Goal: Task Accomplishment & Management: Manage account settings

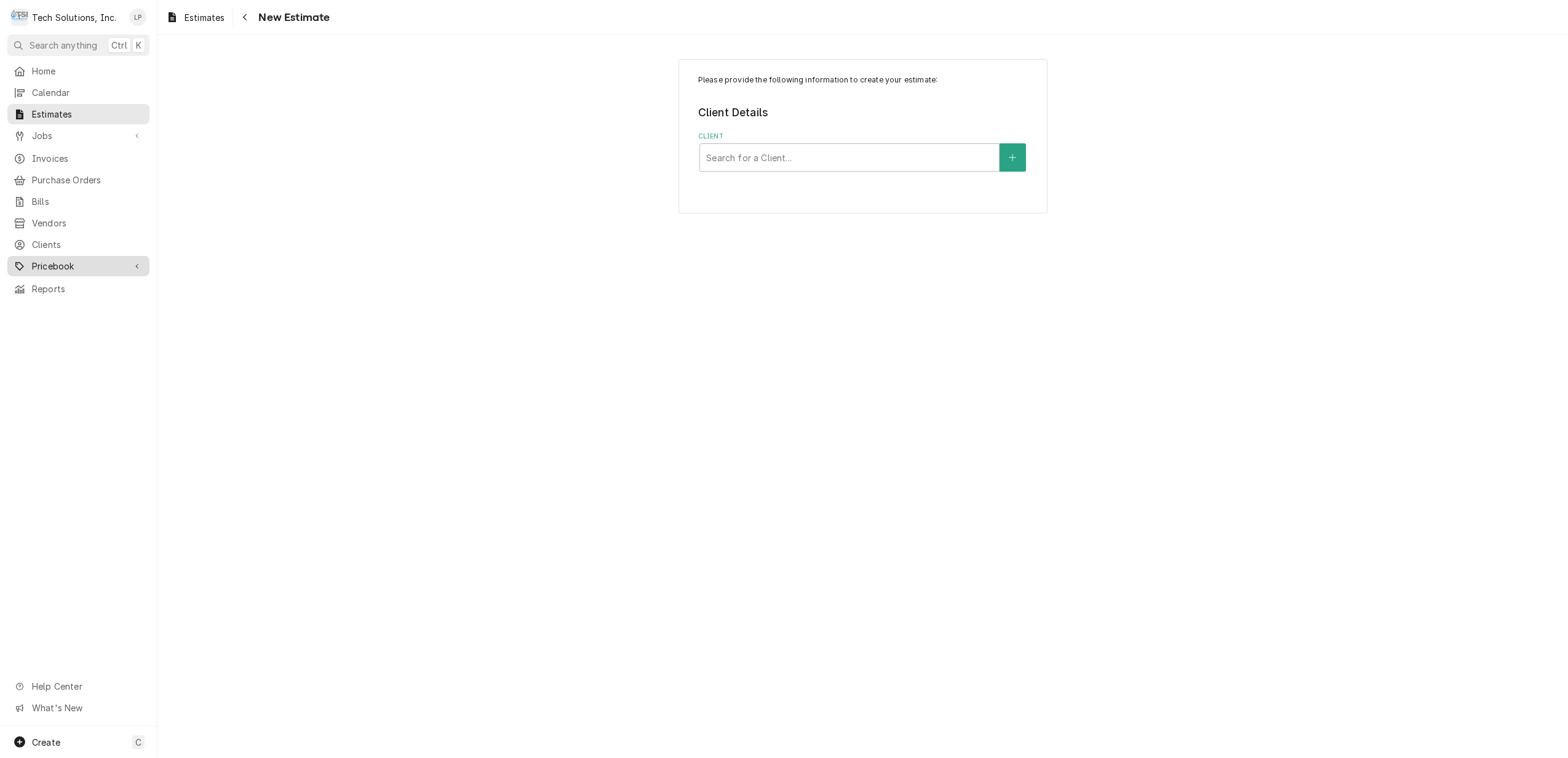
click at [55, 260] on span "Pricebook" at bounding box center [78, 266] width 93 height 13
click at [70, 324] on span "Miscellaneous" at bounding box center [87, 331] width 111 height 13
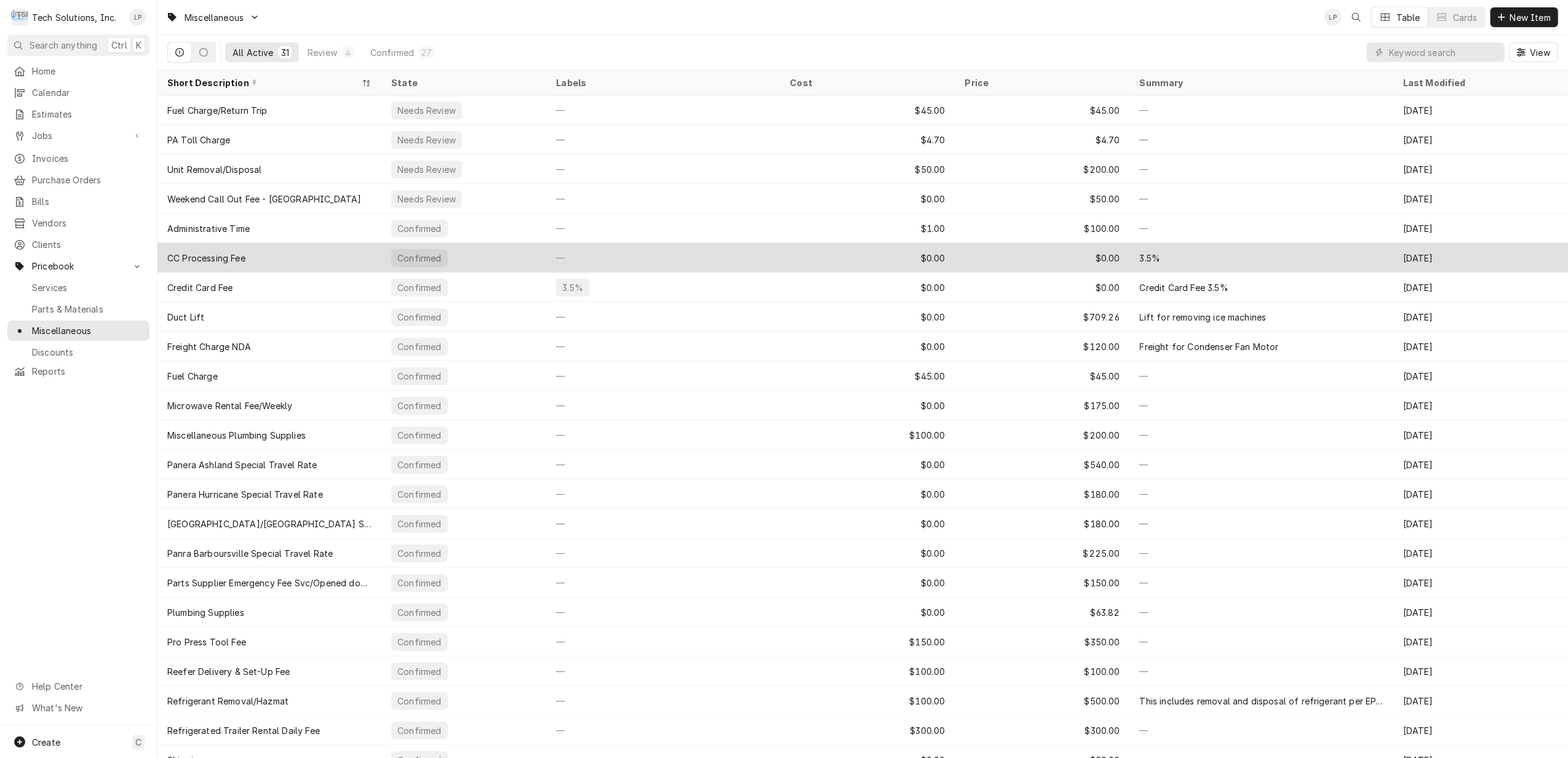
click at [1174, 251] on div "3.5%" at bounding box center [1262, 257] width 263 height 29
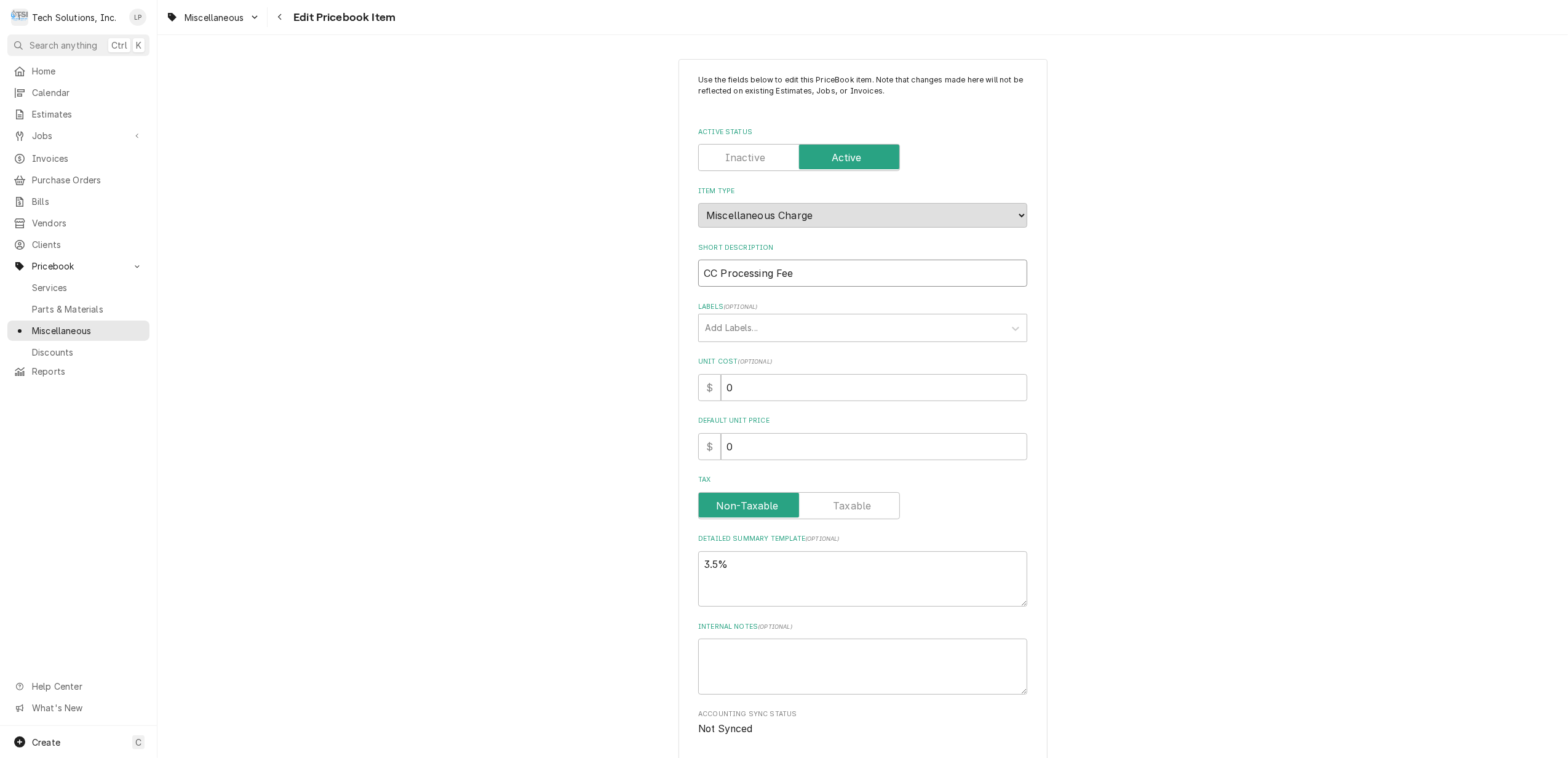
click at [858, 272] on input "CC Processing Fee" at bounding box center [863, 273] width 329 height 27
type textarea "x"
type input "CC Processing Fee"
type textarea "x"
type input "CC Processing Fee S"
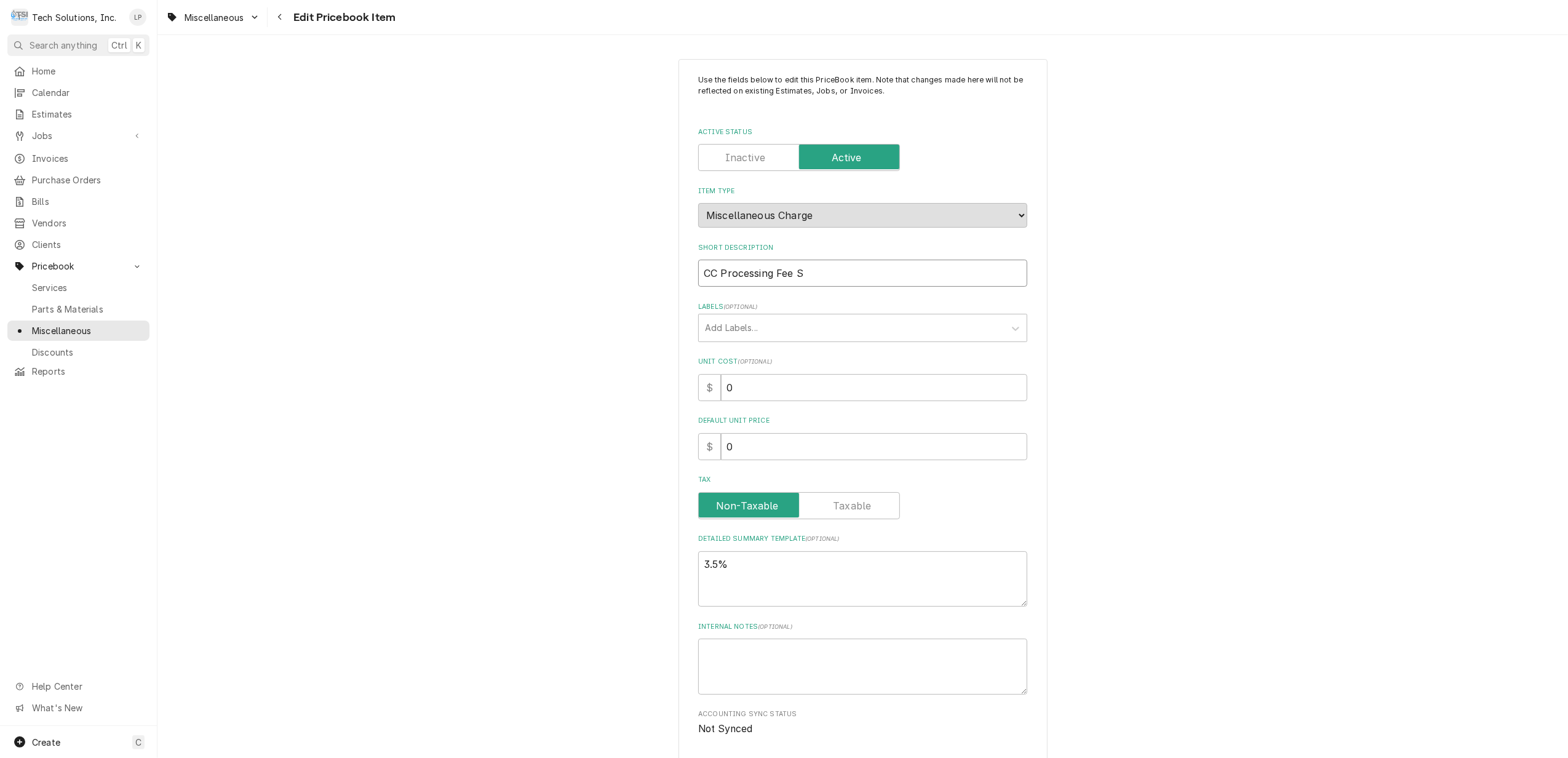
type textarea "x"
type input "CC Processing Fee St"
type textarea "x"
type input "CC Processing Fee Str"
type textarea "x"
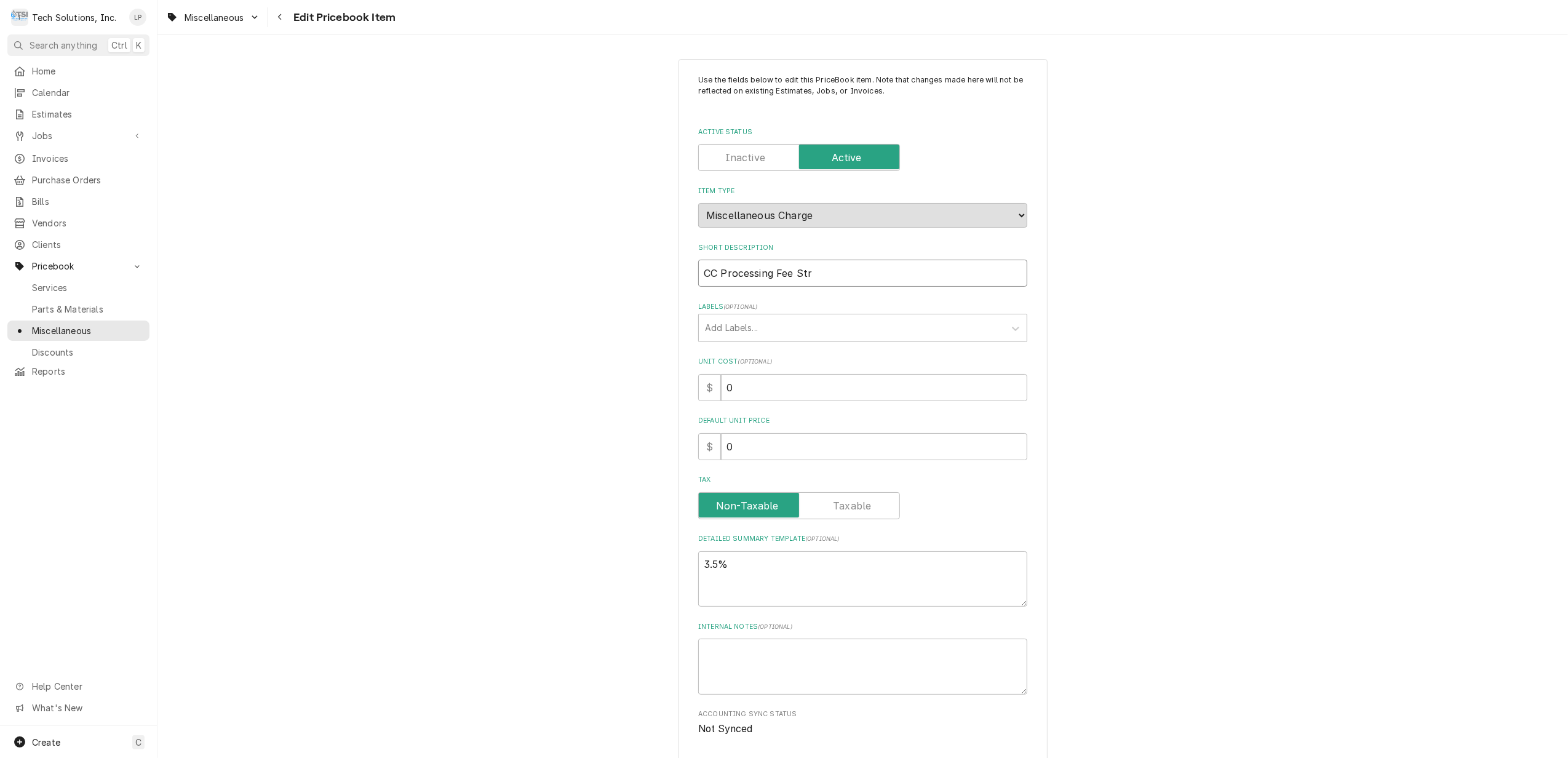
type input "CC Processing Fee Stri"
type textarea "x"
type input "CC Processing Fee Strip"
type textarea "x"
type input "CC Processing Fee Stripe"
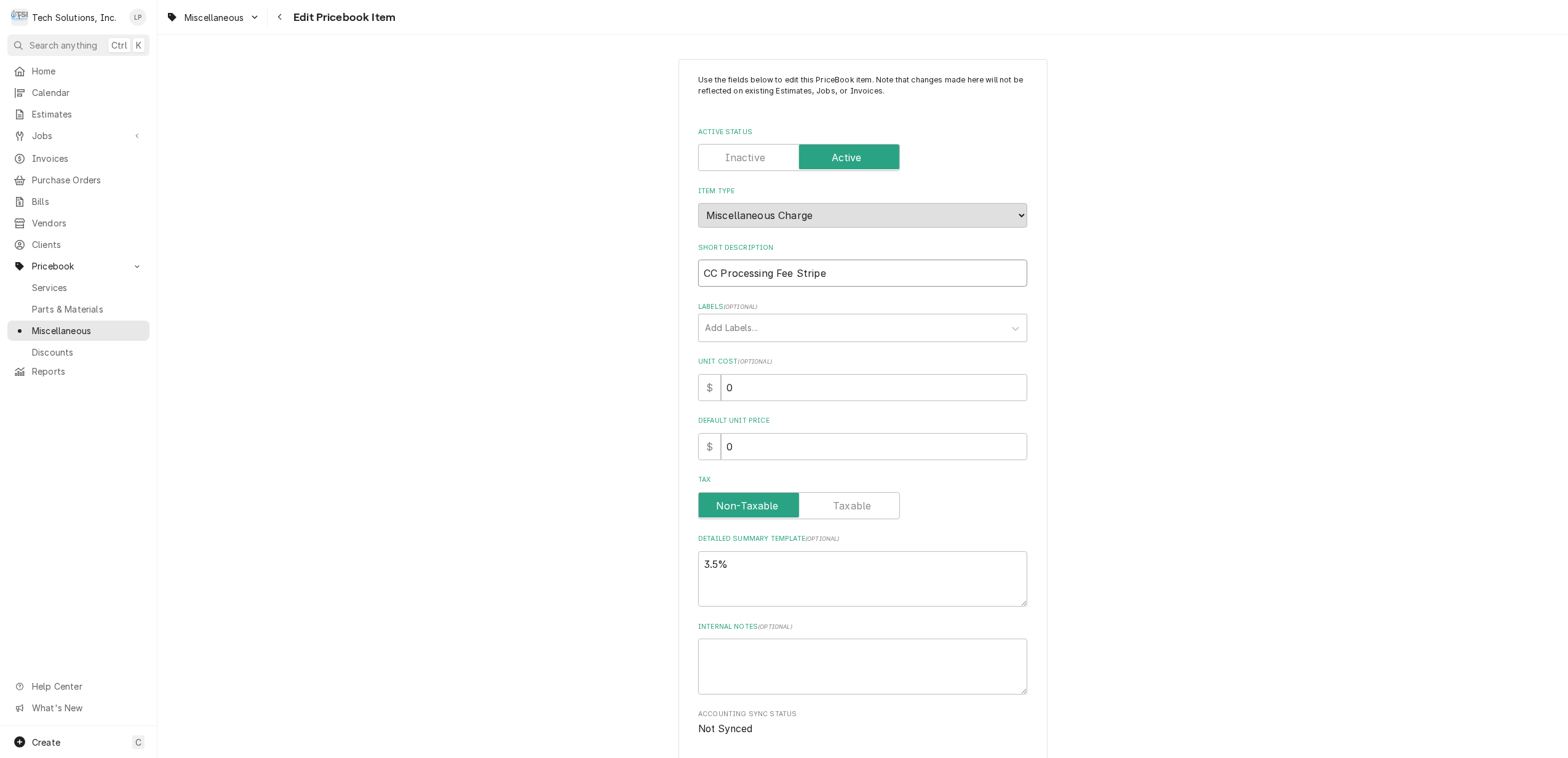
type textarea "x"
type input "CC Processing Fee Strip"
type textarea "x"
type input "CC Processing Fee Stri"
type textarea "x"
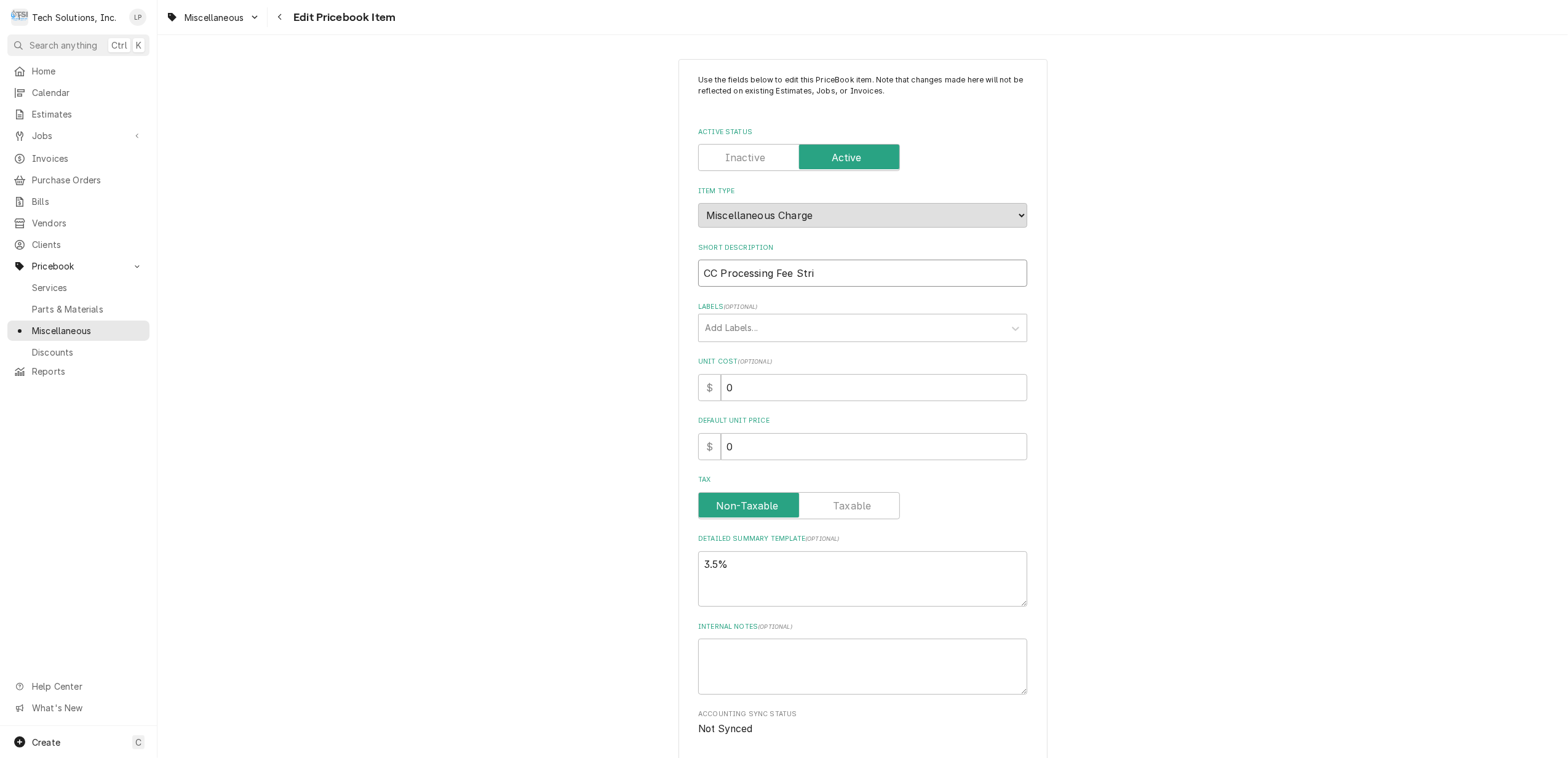
type input "CC Processing Fee Str"
type textarea "x"
type input "CC Processing Fee St"
type textarea "x"
type input "CC Processing Fee S"
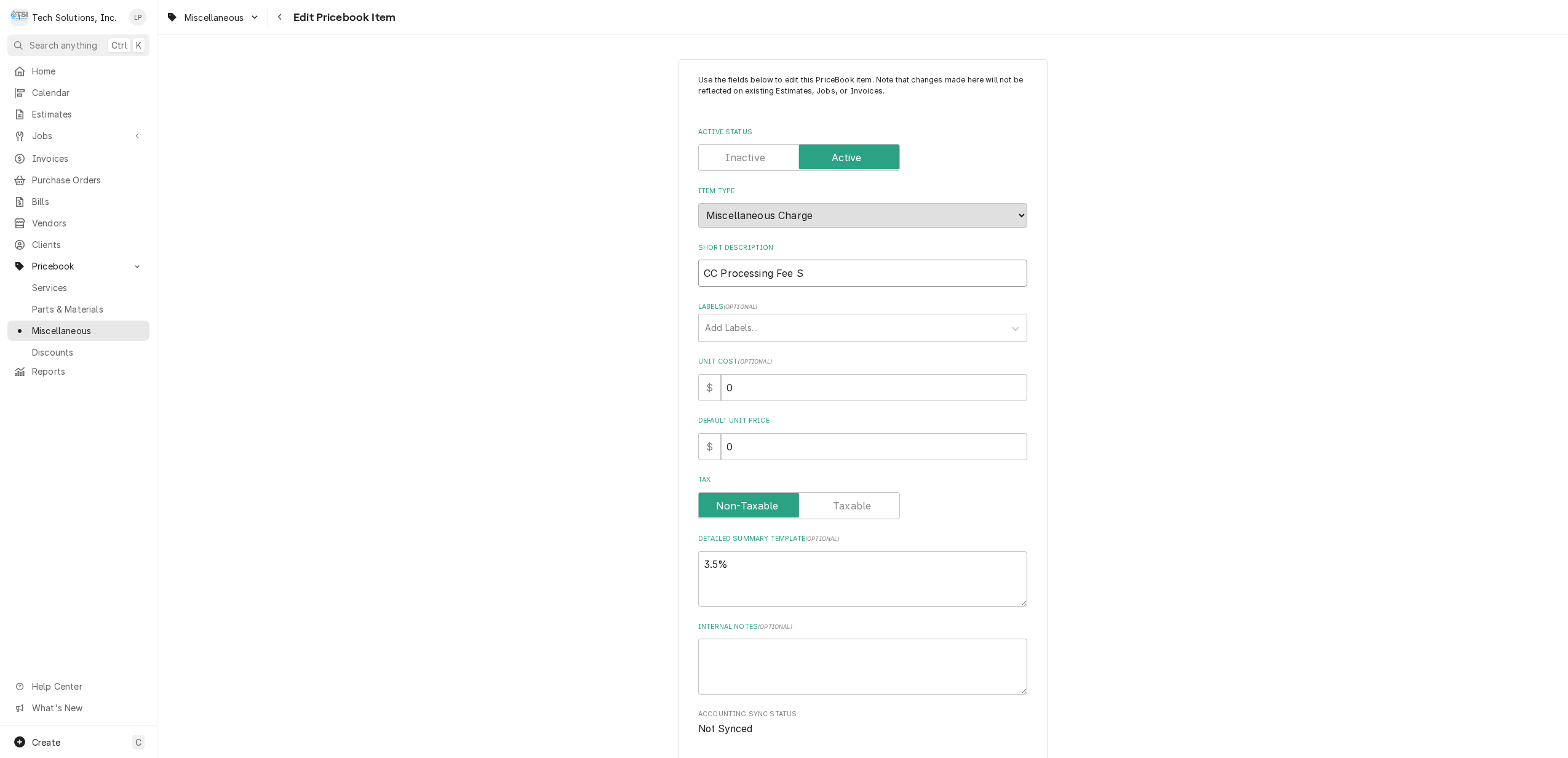
type textarea "x"
type input "CC Processing Fee"
type textarea "x"
type input "SCC Processing Fee"
type textarea "x"
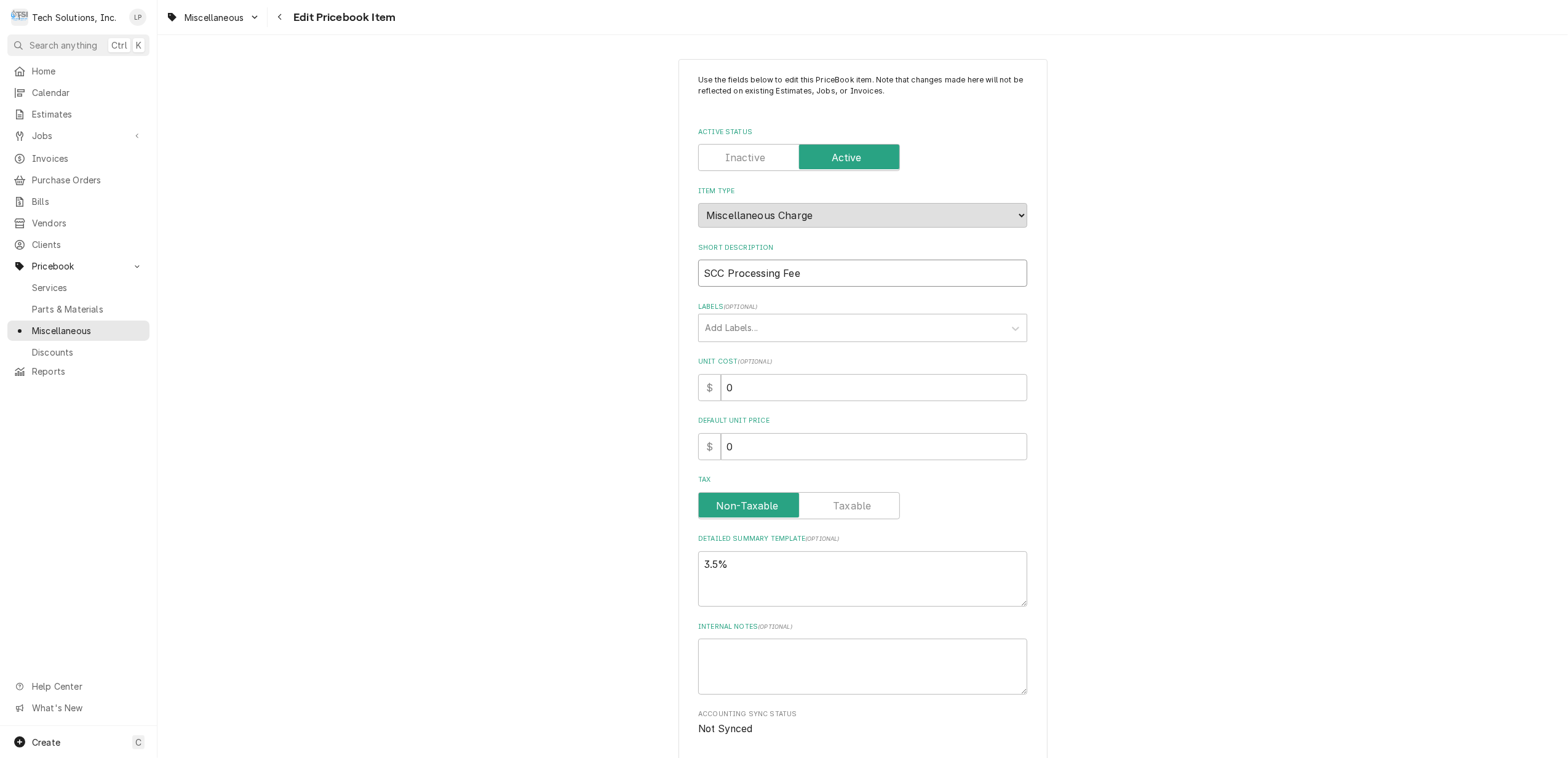
type input "StCC Processing Fee"
type textarea "x"
type input "StrCC Processing Fee"
type textarea "x"
type input "StriCC Processing Fee"
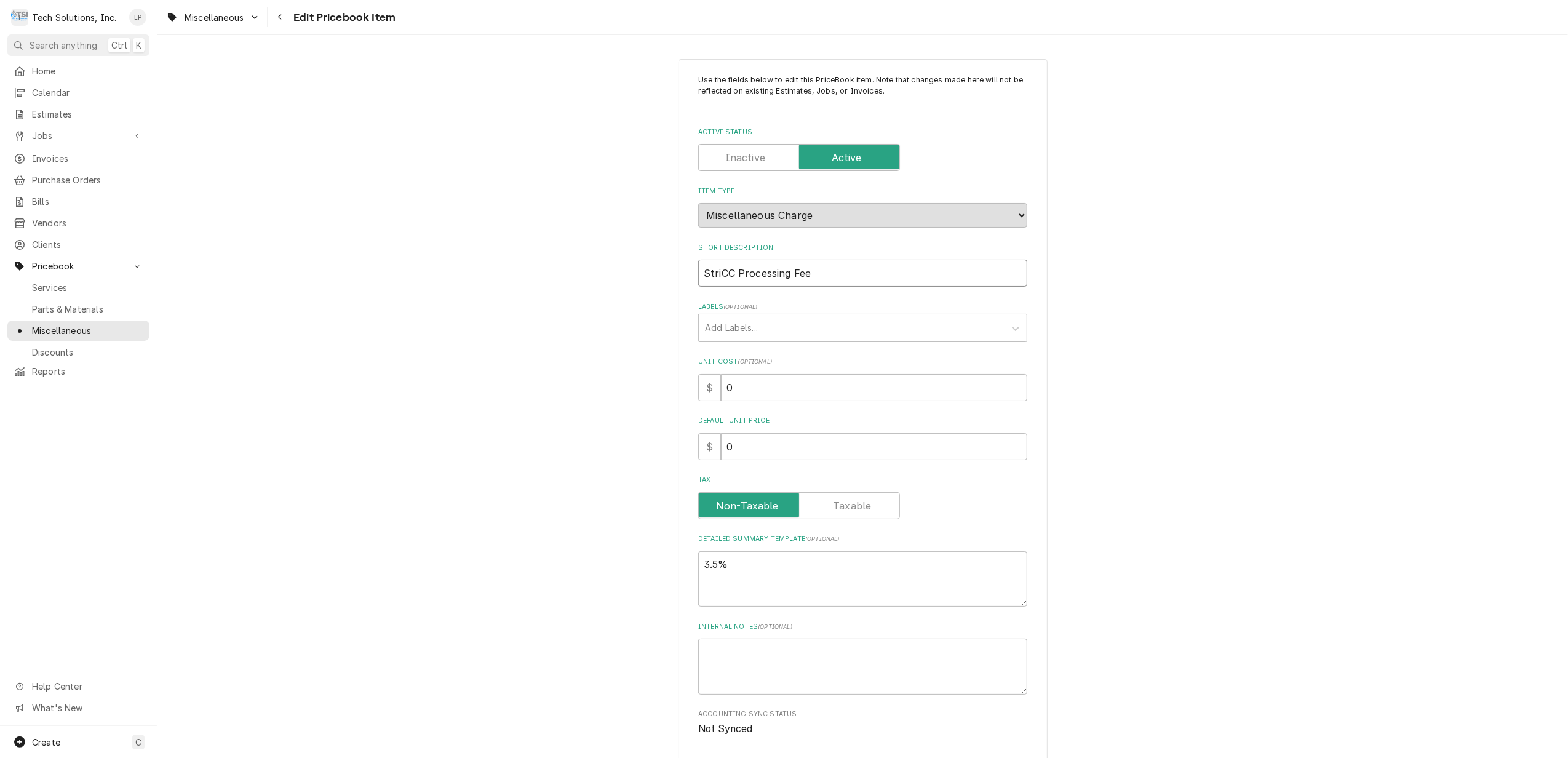
type textarea "x"
type input "StripCC Processing Fee"
type textarea "x"
type input "StripeCC Processing Fee"
type textarea "x"
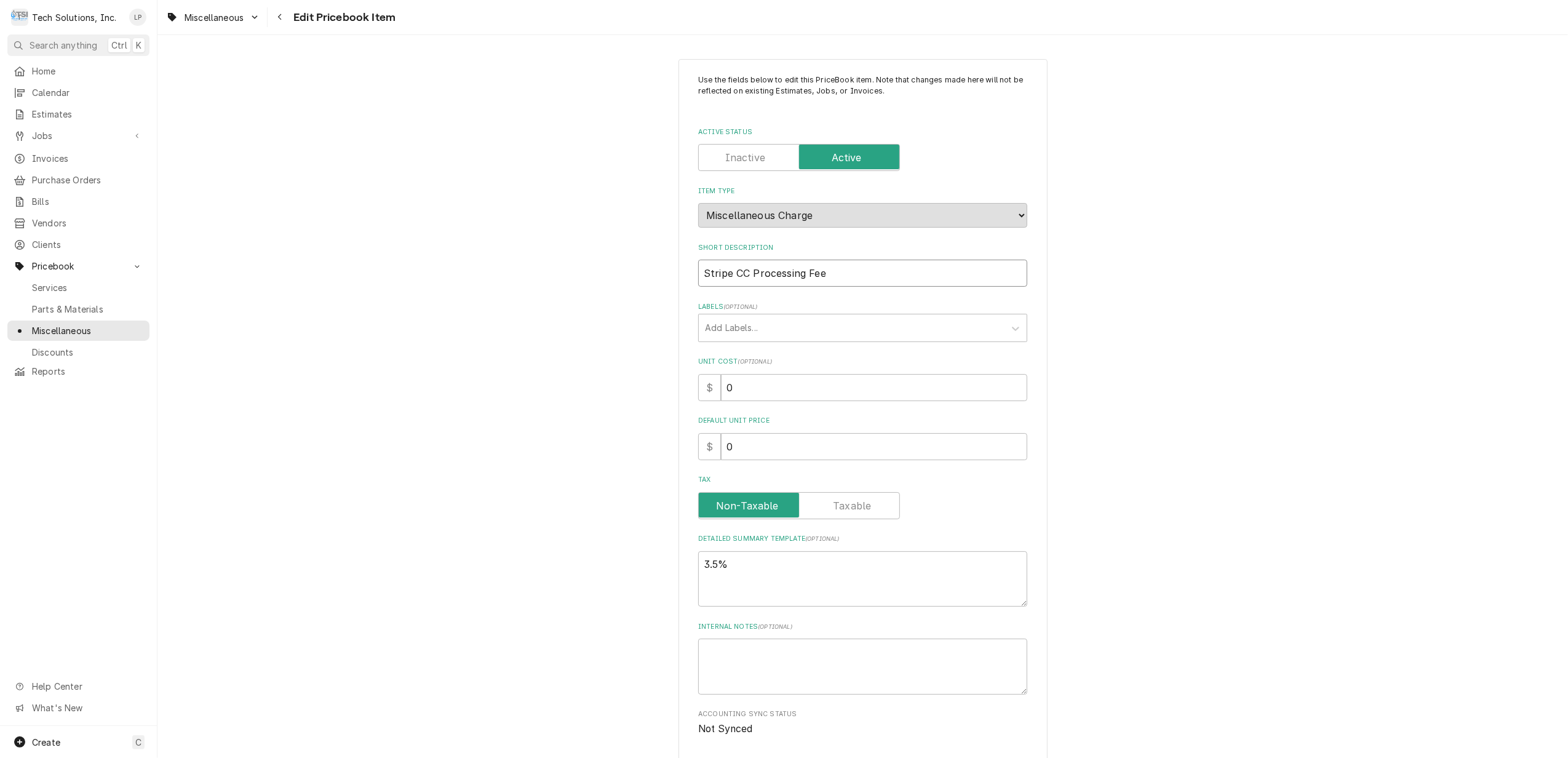
type input "Stripe CC Processing Fee"
click at [1240, 316] on div "Use the fields below to edit this PriceBook item. Note that changes made here w…" at bounding box center [863, 445] width 1411 height 795
click at [739, 569] on textarea "3.5%" at bounding box center [863, 580] width 329 height 56
type textarea "x"
type textarea "3.5"
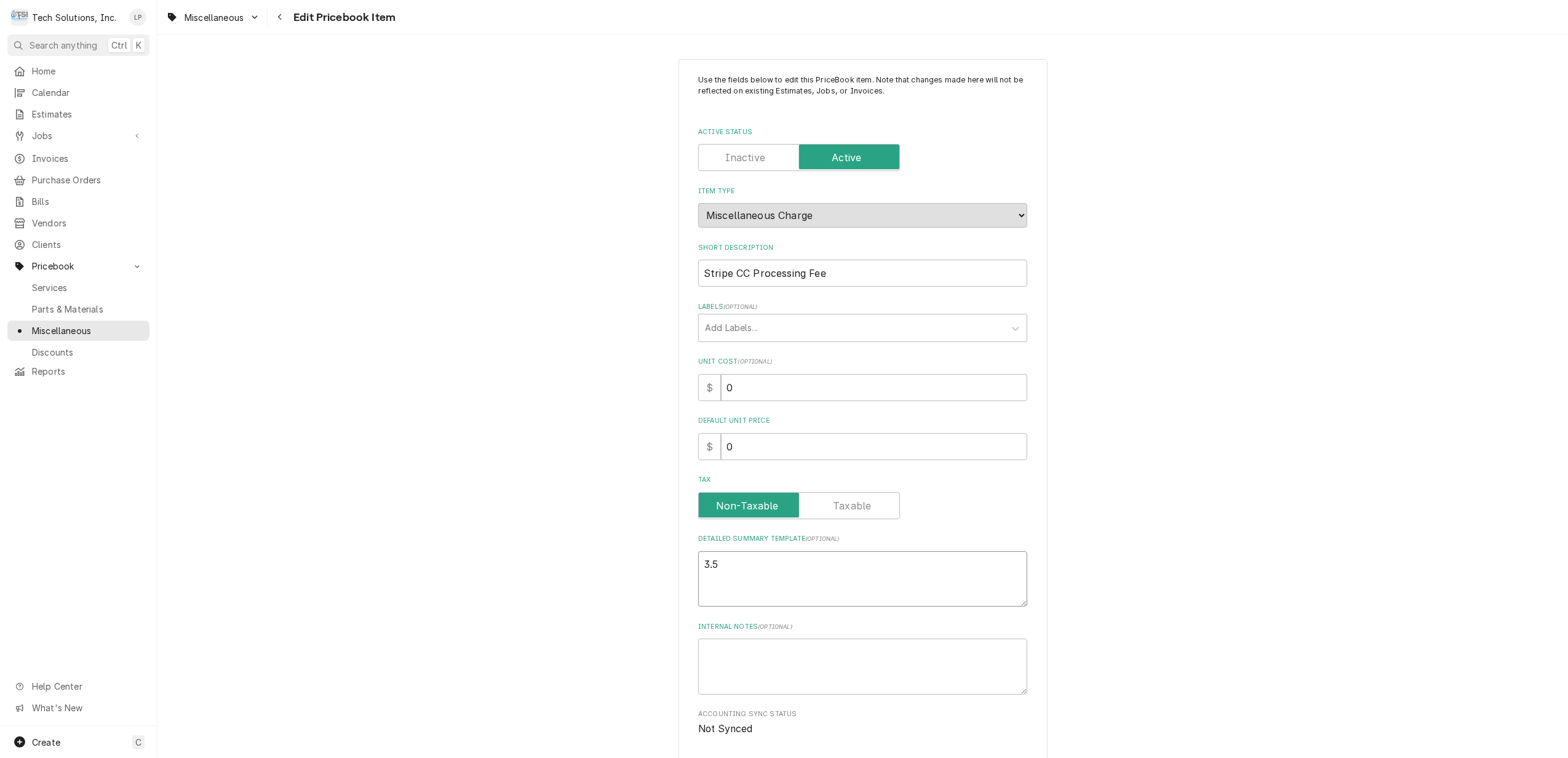
type textarea "x"
type textarea "3."
type textarea "x"
type textarea "3"
type textarea "x"
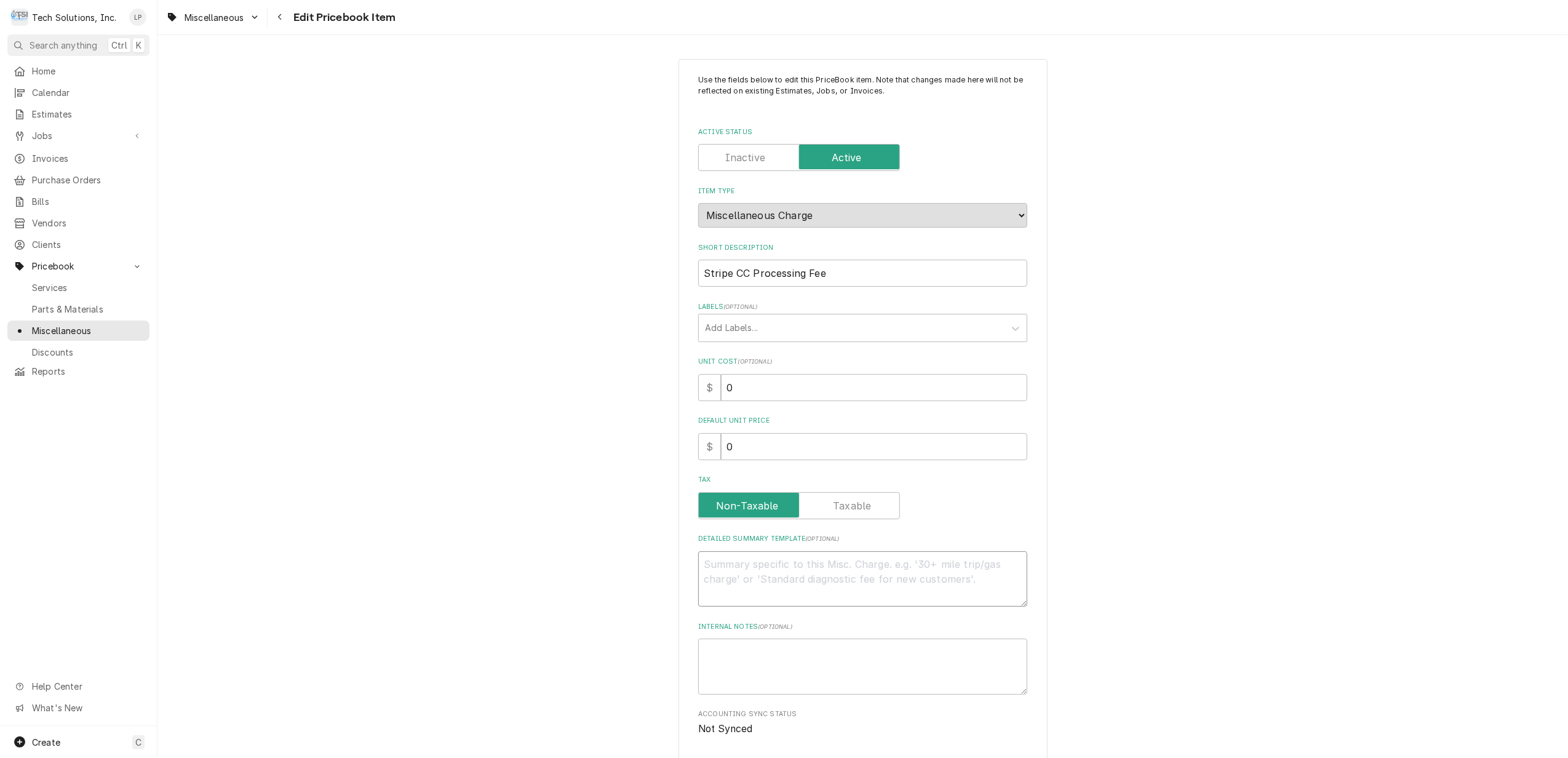
paste textarea "2.9% + 30¢"
type textarea "x"
type textarea "2.9% + 30¢"
click at [1250, 618] on div "Use the fields below to edit this PriceBook item. Note that changes made here w…" at bounding box center [863, 445] width 1411 height 795
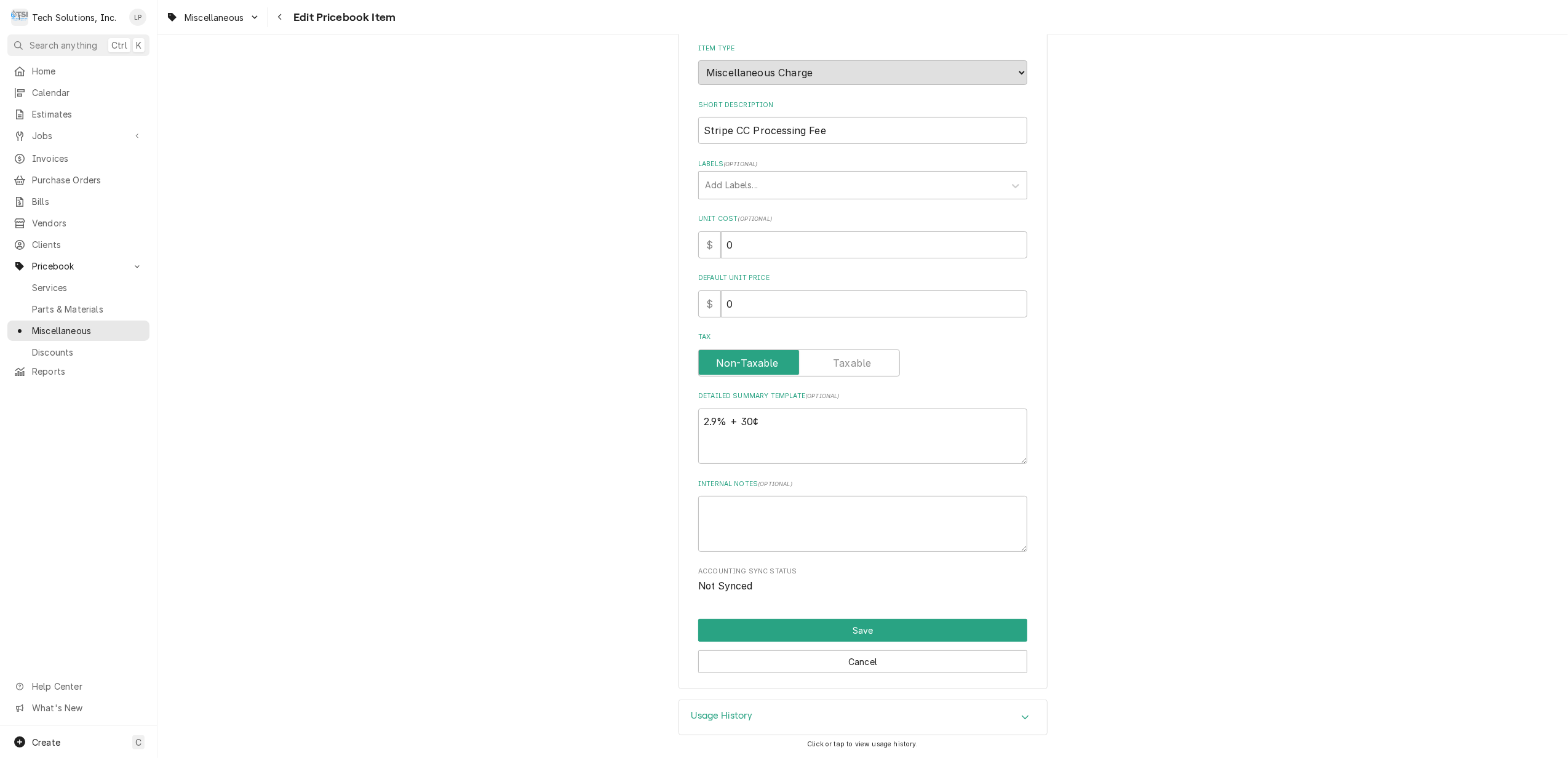
scroll to position [144, 0]
drag, startPoint x: 848, startPoint y: 630, endPoint x: 1271, endPoint y: 666, distance: 424.5
click at [1271, 666] on div "Use the fields below to edit this PriceBook item. Note that changes made here w…" at bounding box center [863, 302] width 1411 height 795
click at [723, 122] on input "Stripe CC Processing Fee" at bounding box center [863, 131] width 329 height 27
type textarea "x"
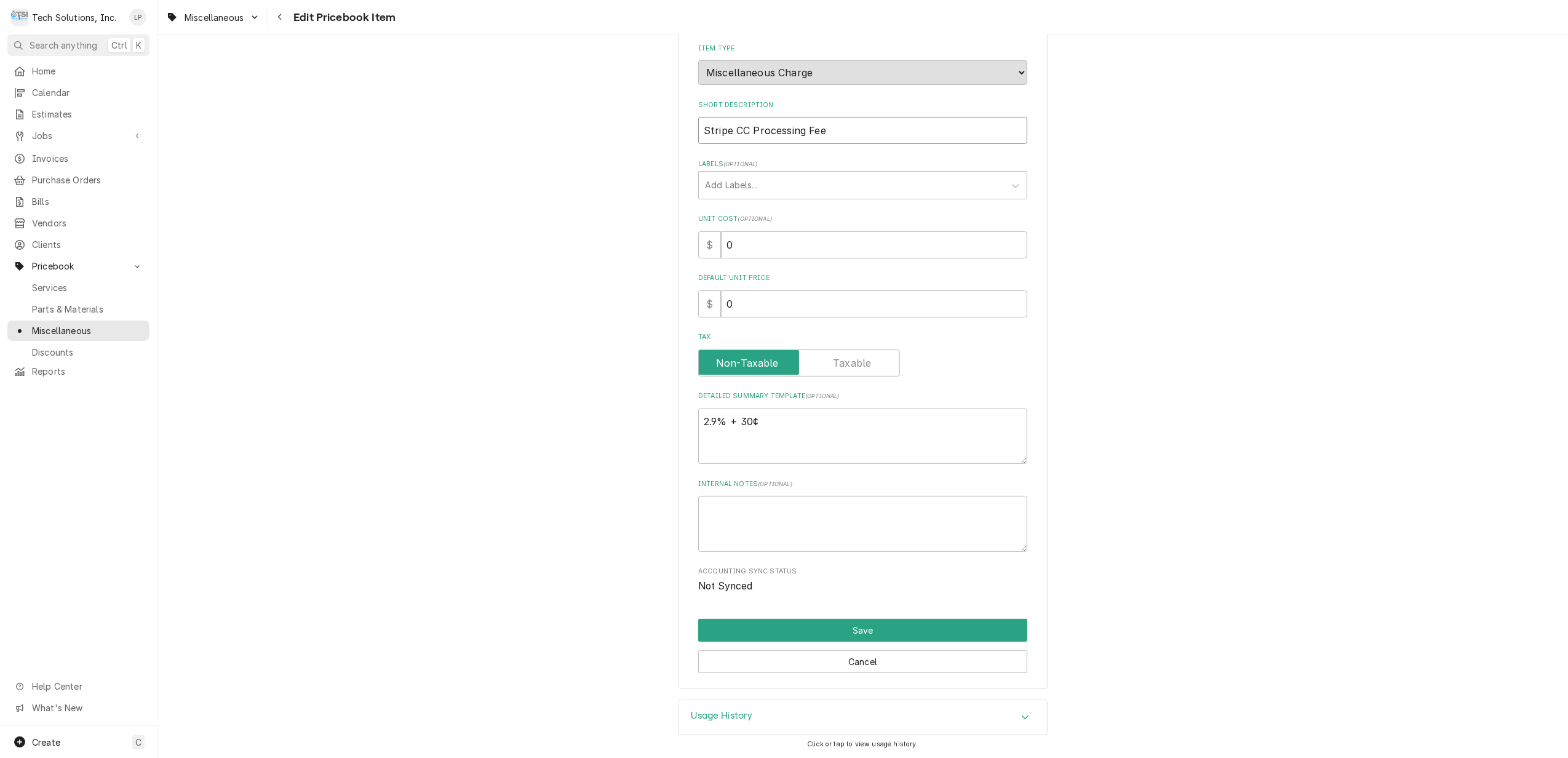
type input "Strip CC Processing Fee"
type textarea "x"
type input "Stri CC Processing Fee"
type textarea "x"
type input "Str CC Processing Fee"
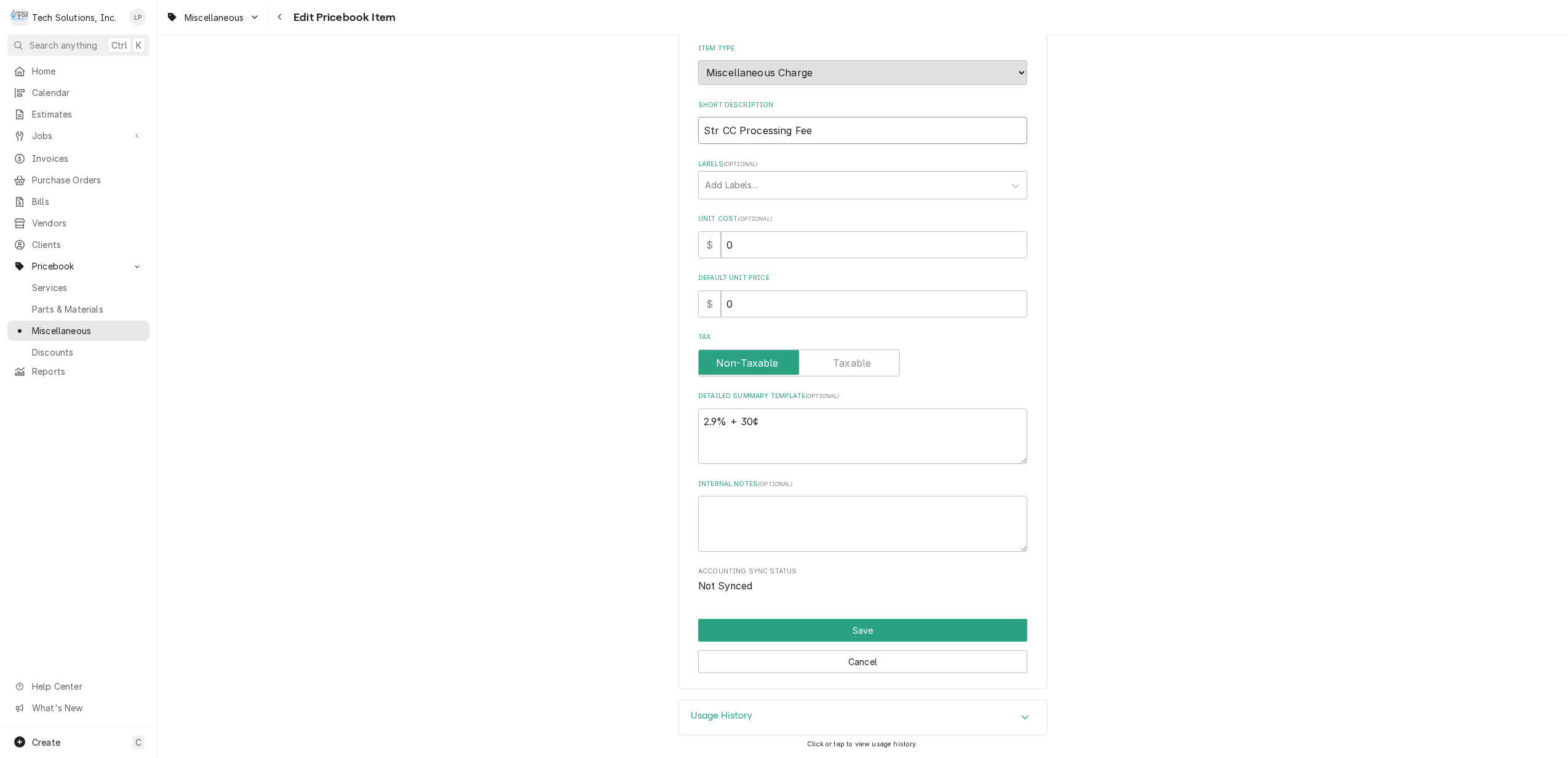
type textarea "x"
type input "St CC Processing Fee"
type textarea "x"
type input "S CC Processing Fee"
type textarea "x"
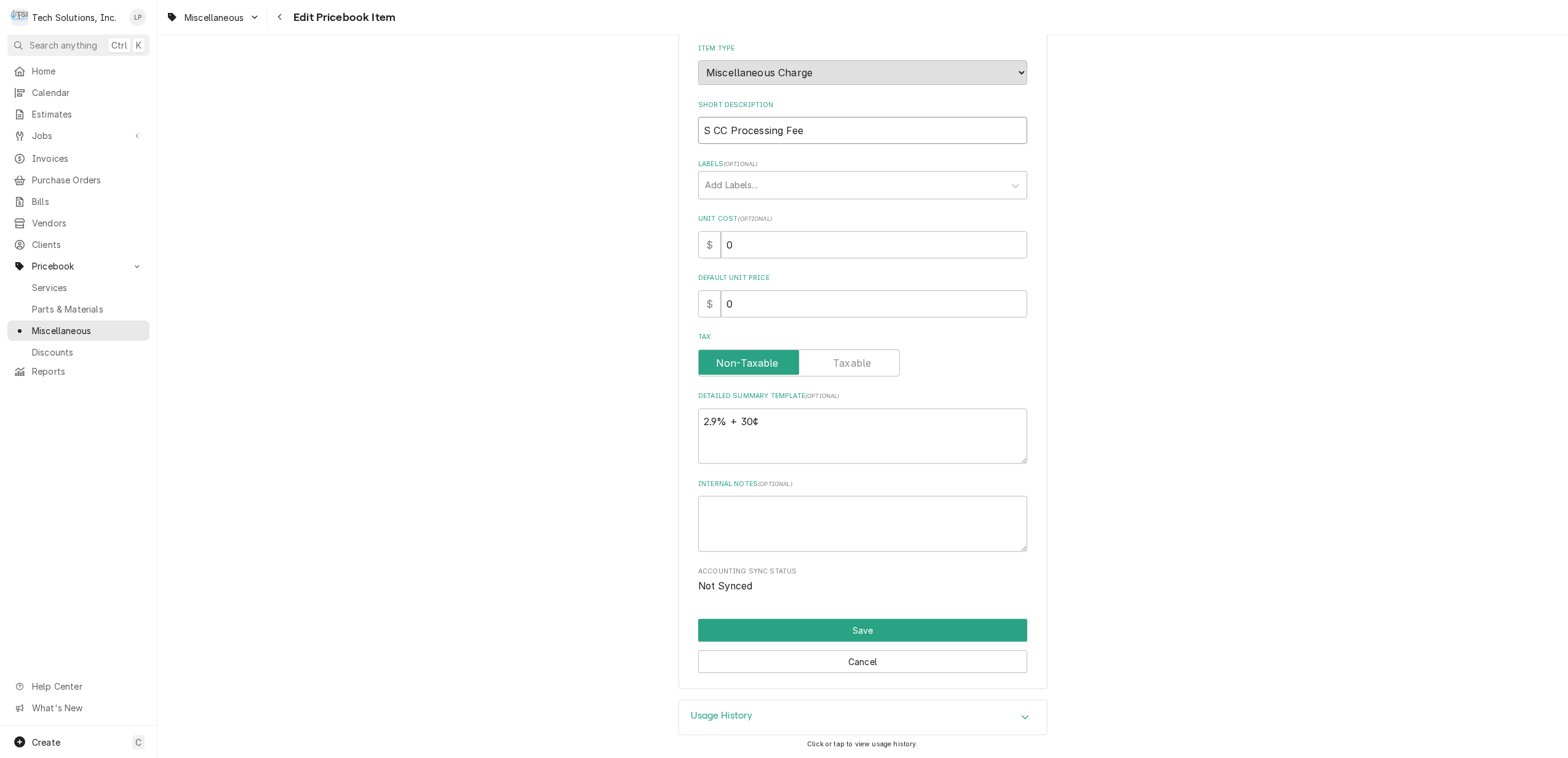
type input "CC Processing Fee"
type textarea "x"
type input "CC Processing Fee"
click at [815, 122] on input "CC Processing Fee" at bounding box center [863, 131] width 329 height 27
type textarea "x"
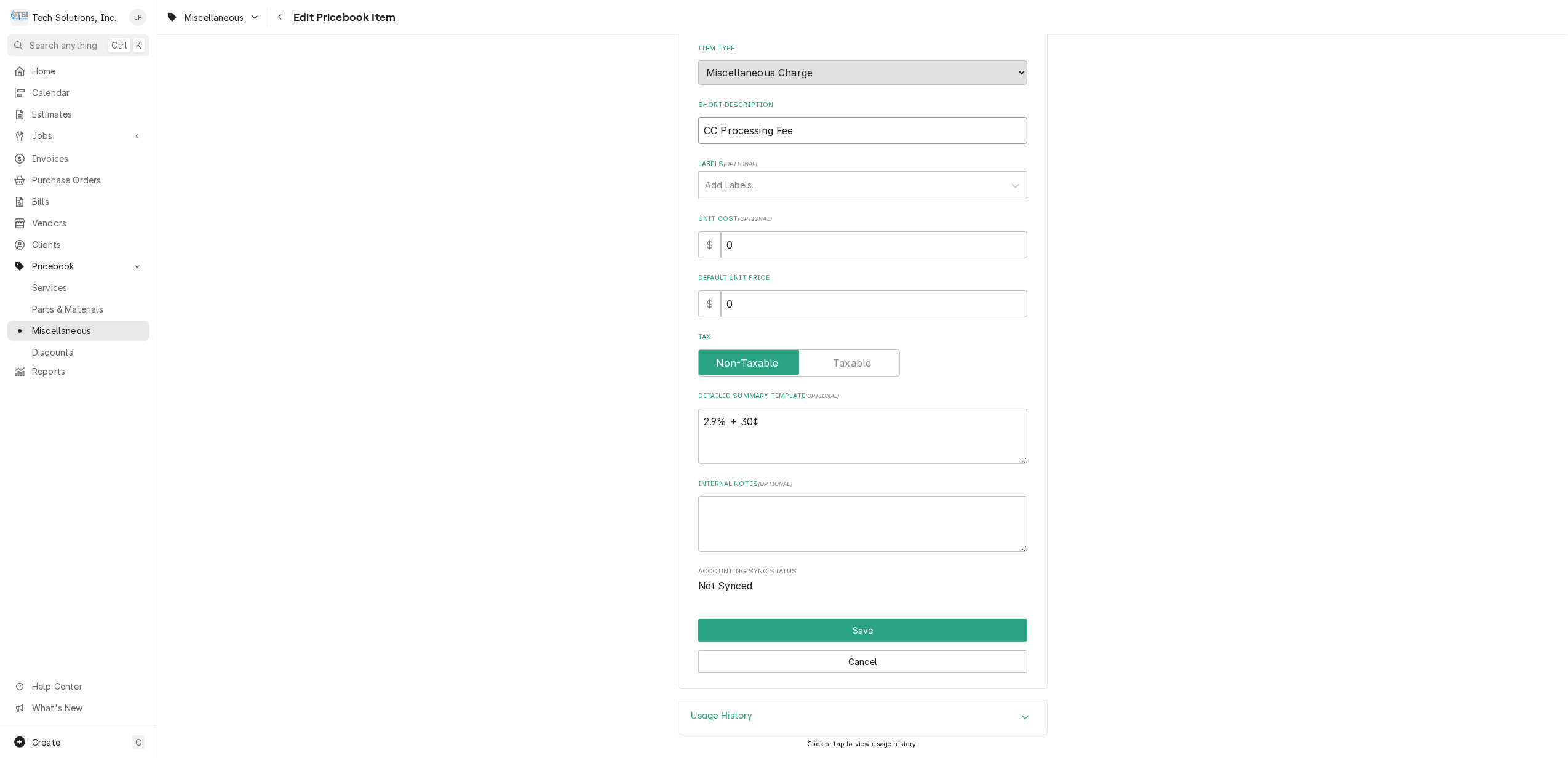
type input "CC Processing Fee S"
type textarea "x"
type input "CC Processing Fee St"
type textarea "x"
type input "CC Processing Fee Str"
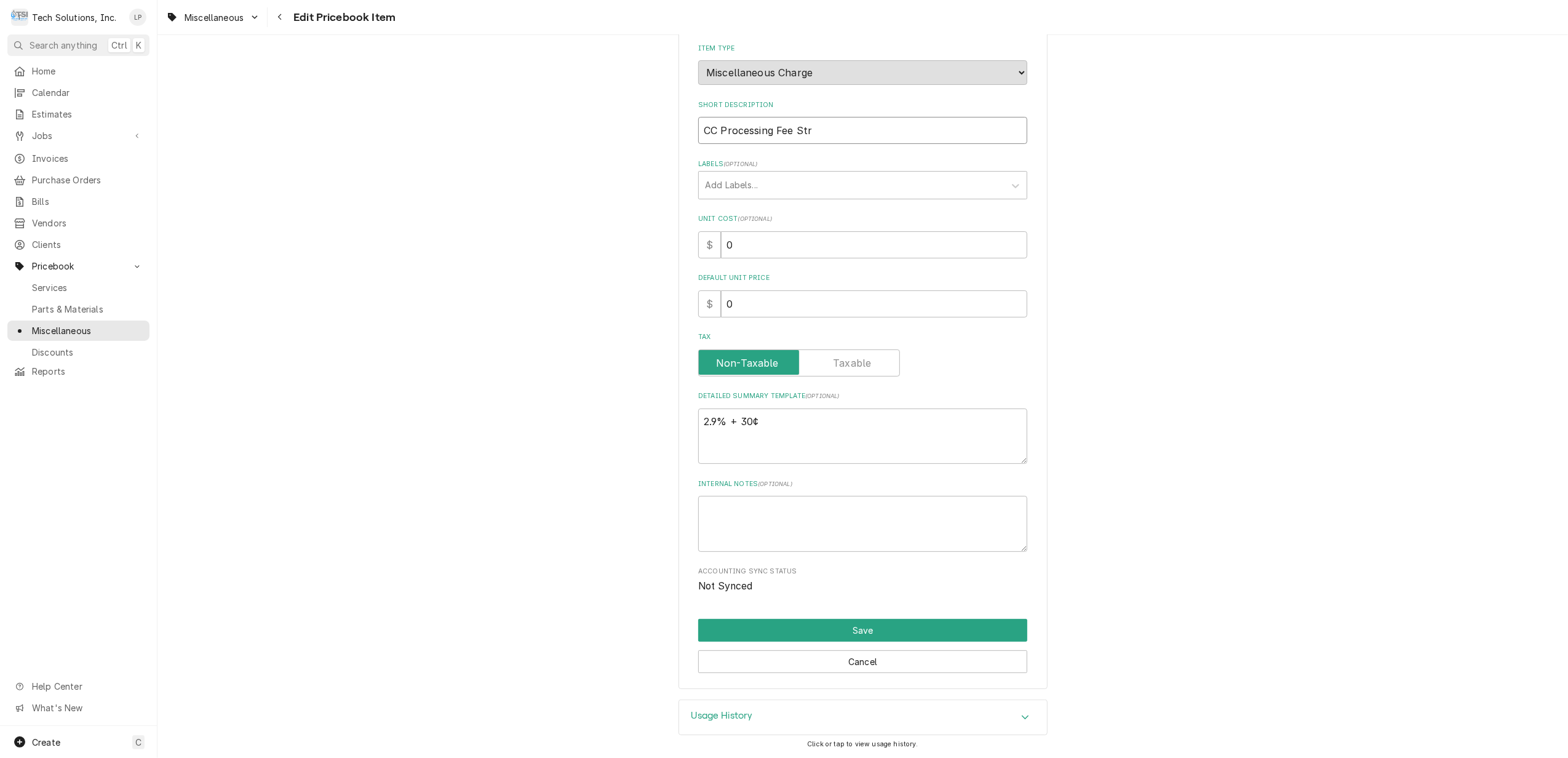
type textarea "x"
type input "CC Processing Fee Stri"
type textarea "x"
type input "CC Processing Fee Strip"
type textarea "x"
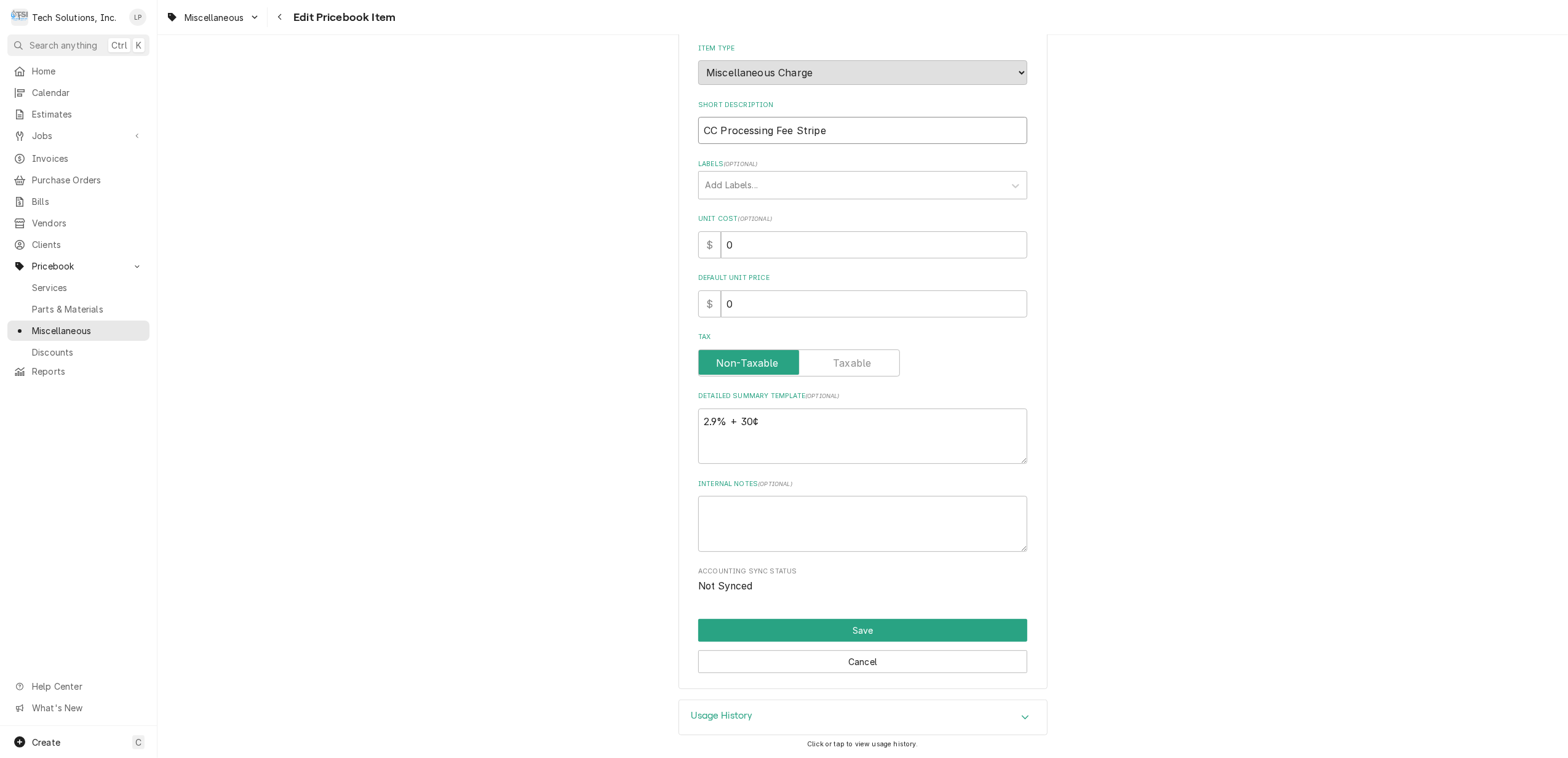
type input "CC Processing Fee Stripe"
click at [1010, 148] on div "Use the fields below to edit this PriceBook item. Note that changes made here w…" at bounding box center [863, 262] width 329 height 662
click at [854, 628] on button "Save" at bounding box center [863, 631] width 329 height 23
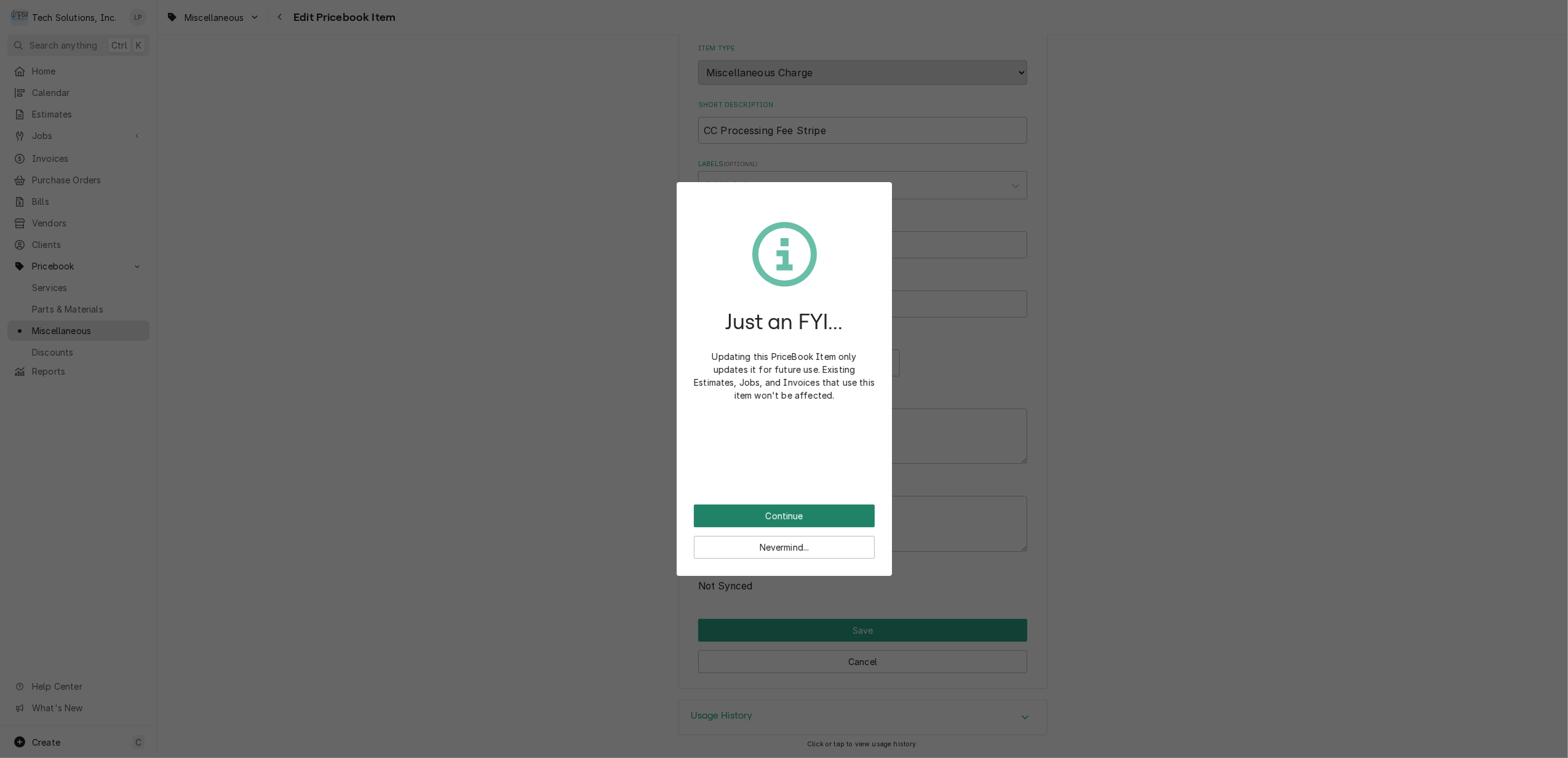
click at [795, 515] on button "Continue" at bounding box center [784, 516] width 181 height 23
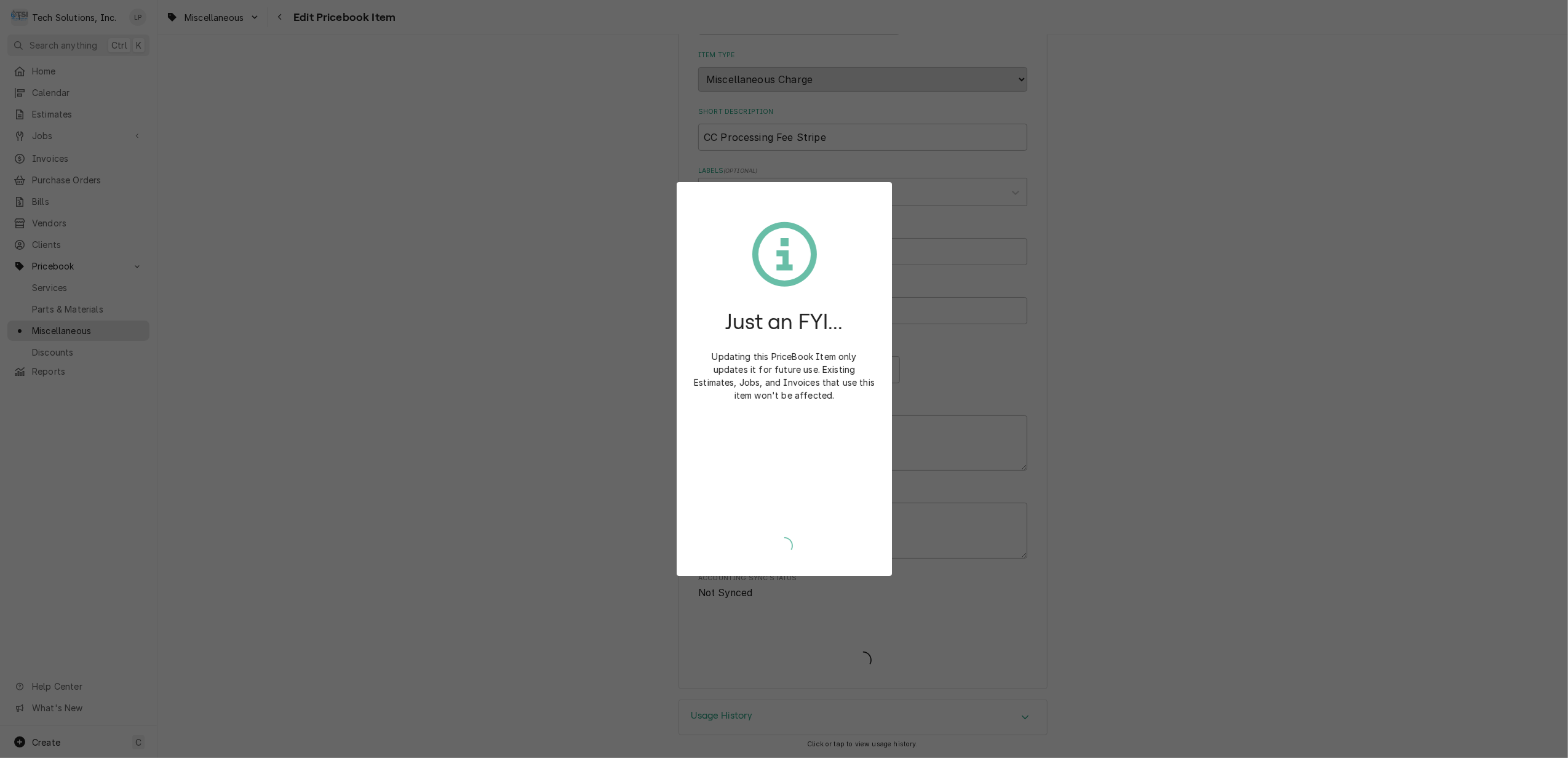
scroll to position [136, 0]
type textarea "x"
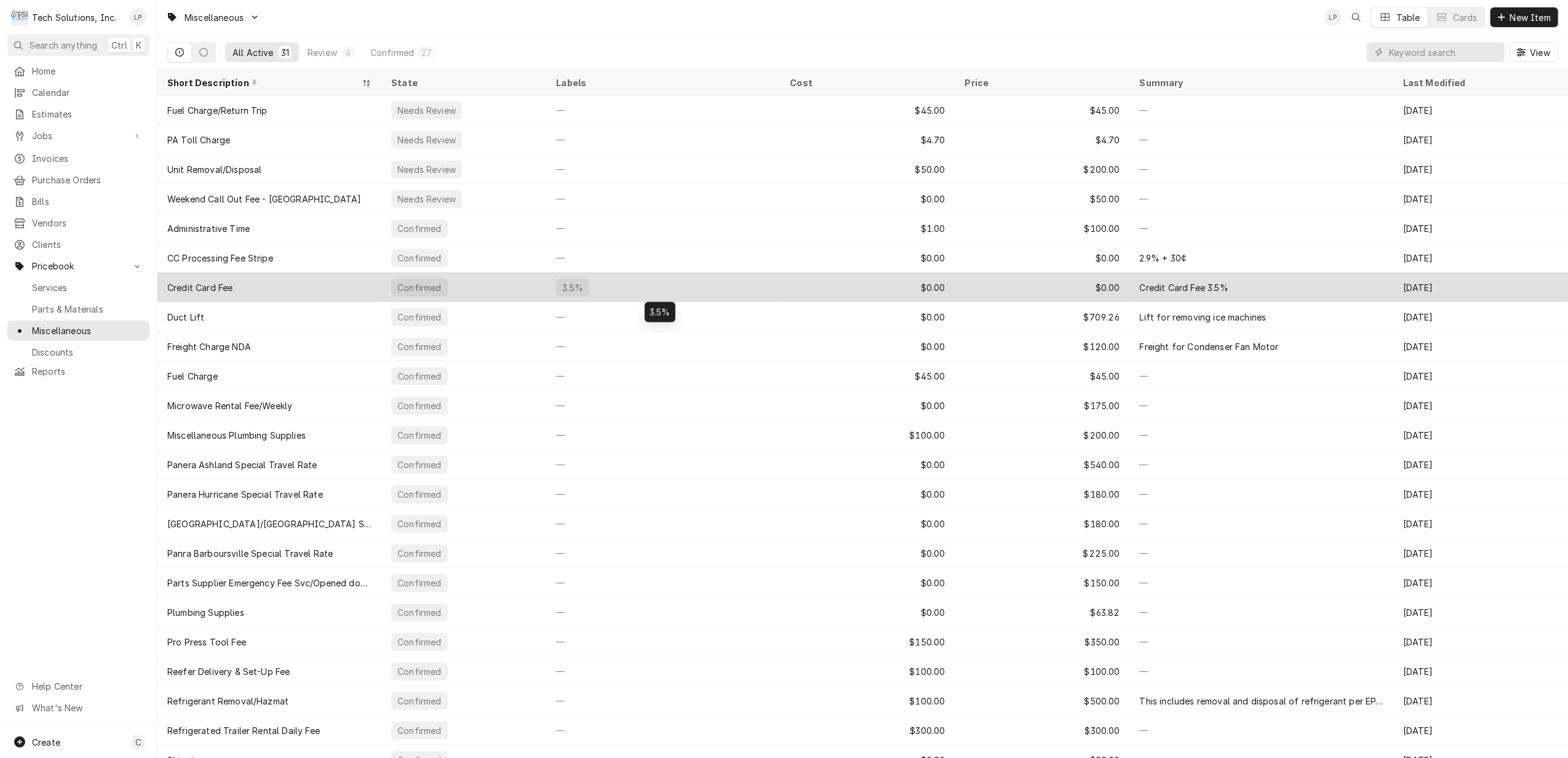
click at [765, 291] on div "3.5%" at bounding box center [663, 287] width 234 height 29
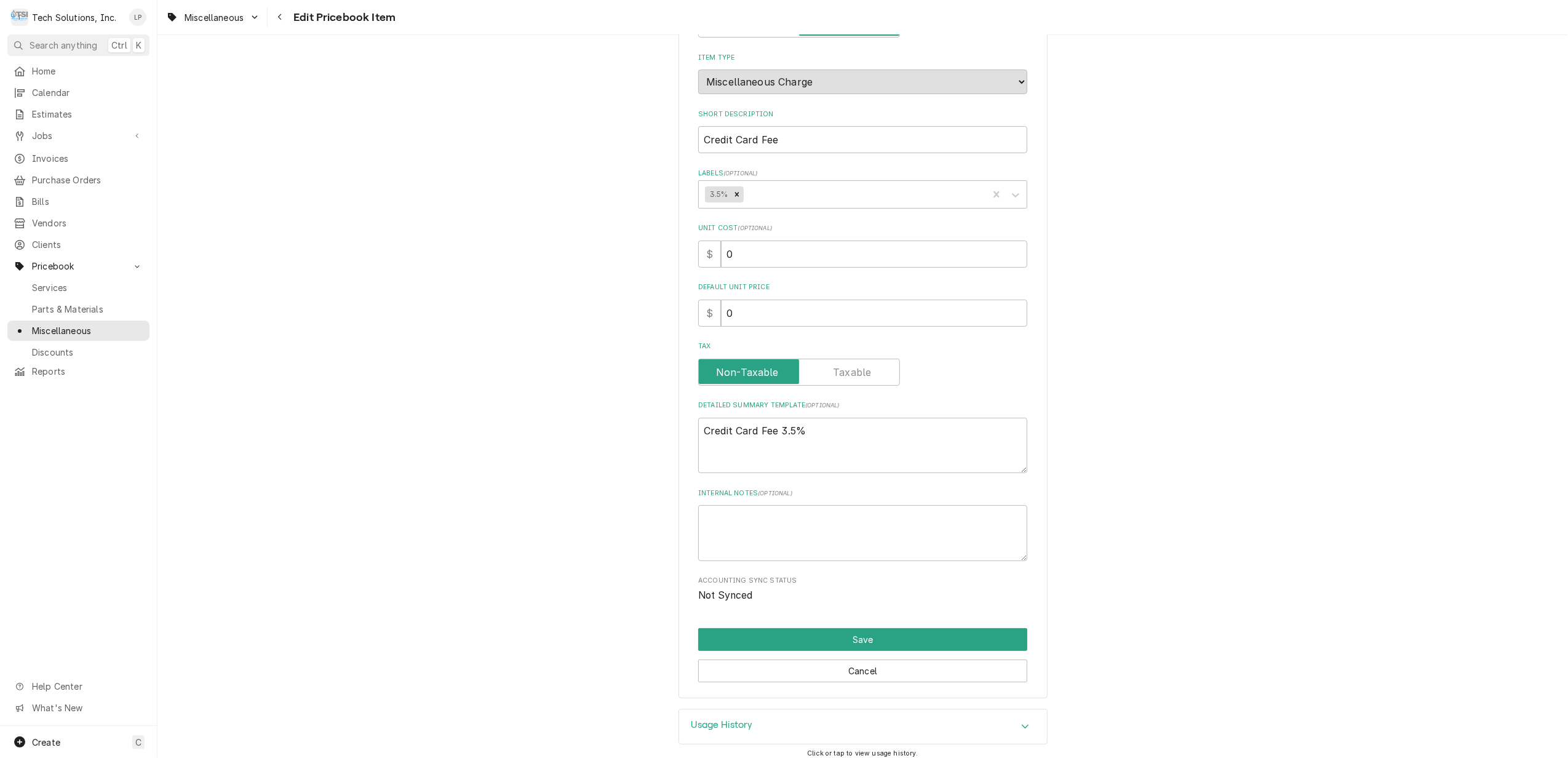
scroll to position [144, 0]
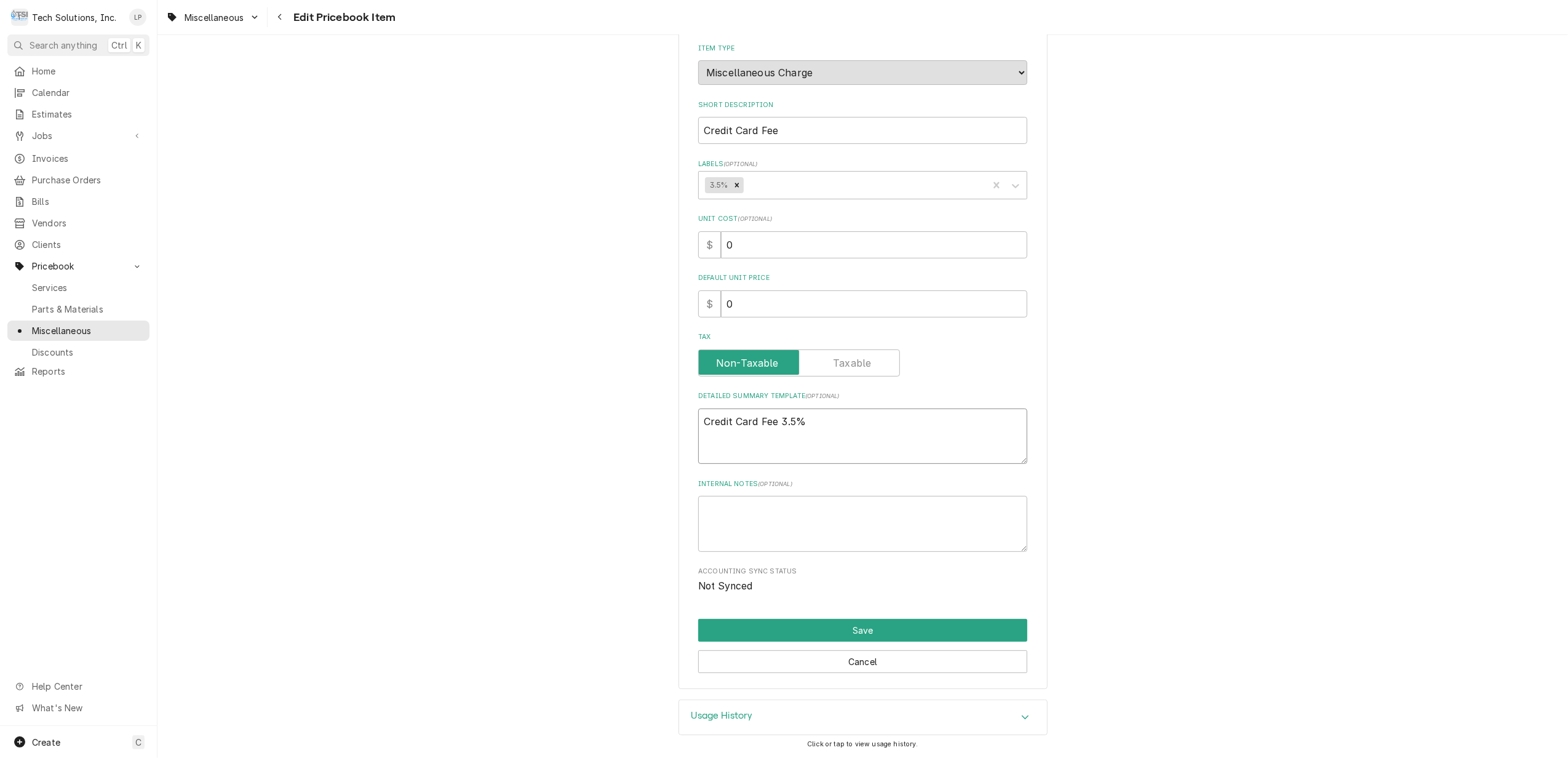
click at [837, 421] on textarea "Credit Card Fee 3.5%" at bounding box center [863, 437] width 329 height 56
click at [1022, 713] on icon "Accordion Header" at bounding box center [1025, 718] width 9 height 10
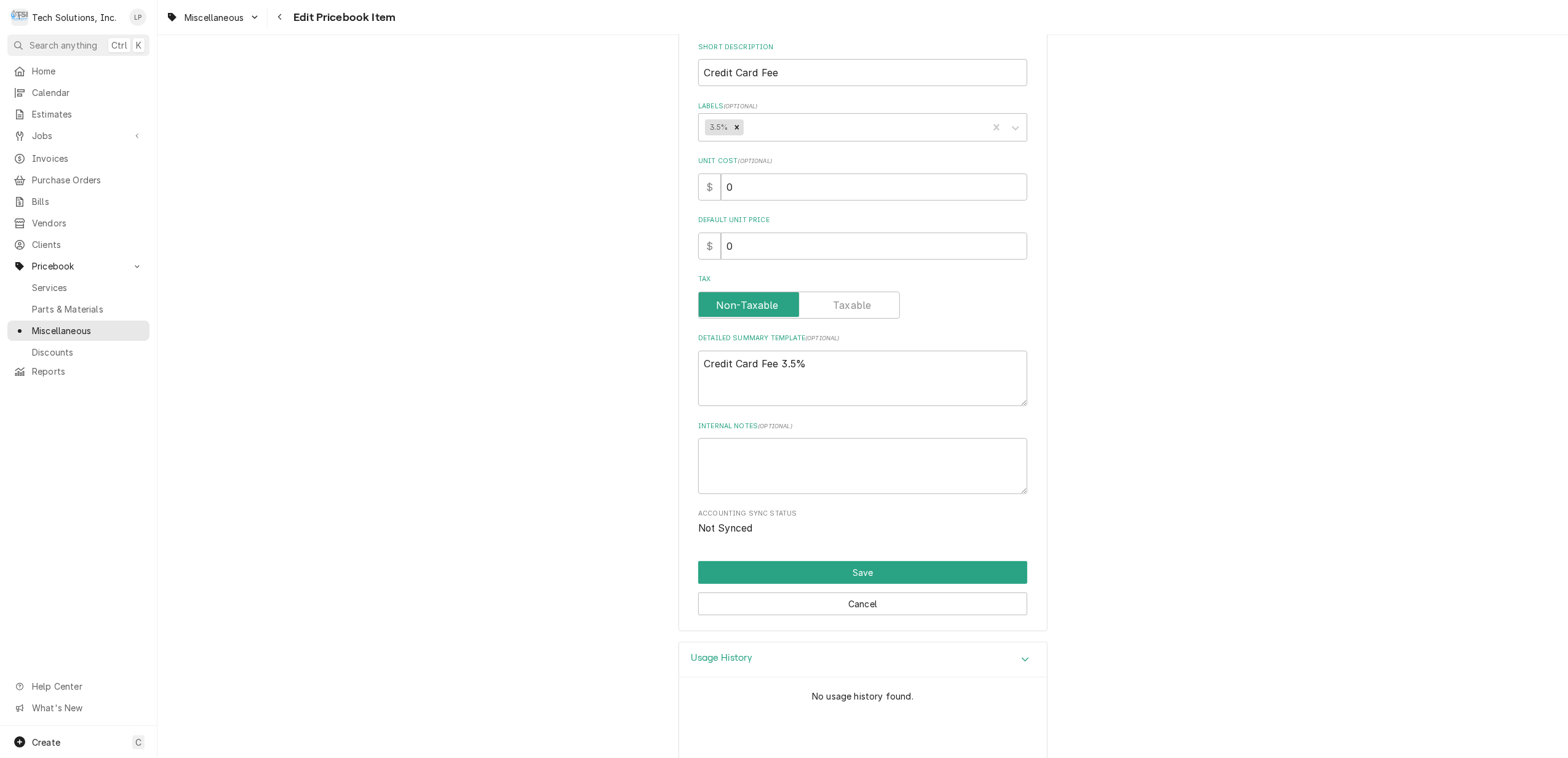
scroll to position [258, 0]
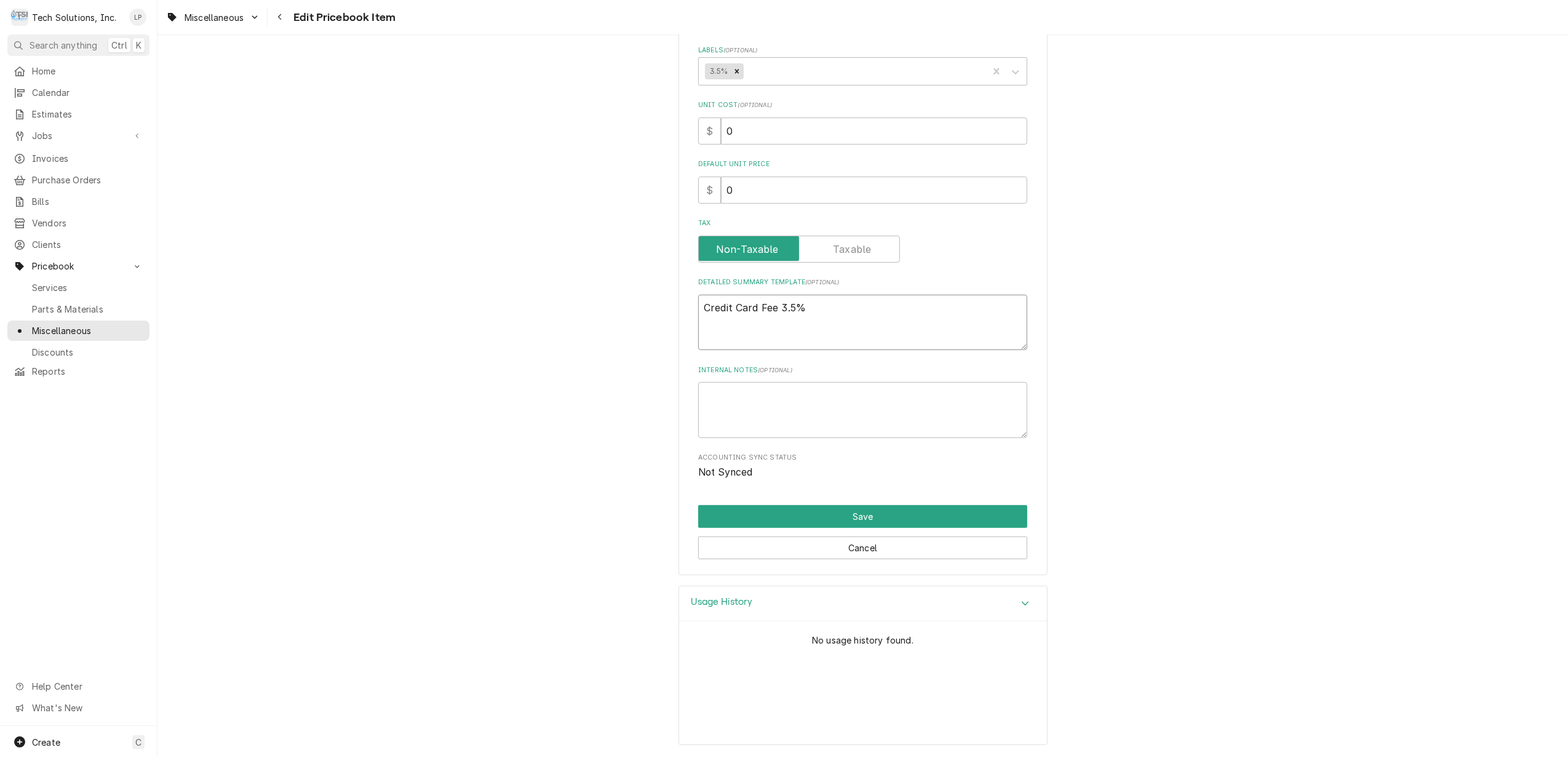
click at [827, 308] on textarea "Credit Card Fee 3.5%" at bounding box center [863, 323] width 329 height 56
type textarea "x"
type textarea "Credit Card Fee 3.5"
type textarea "x"
type textarea "Credit Card Fee 3."
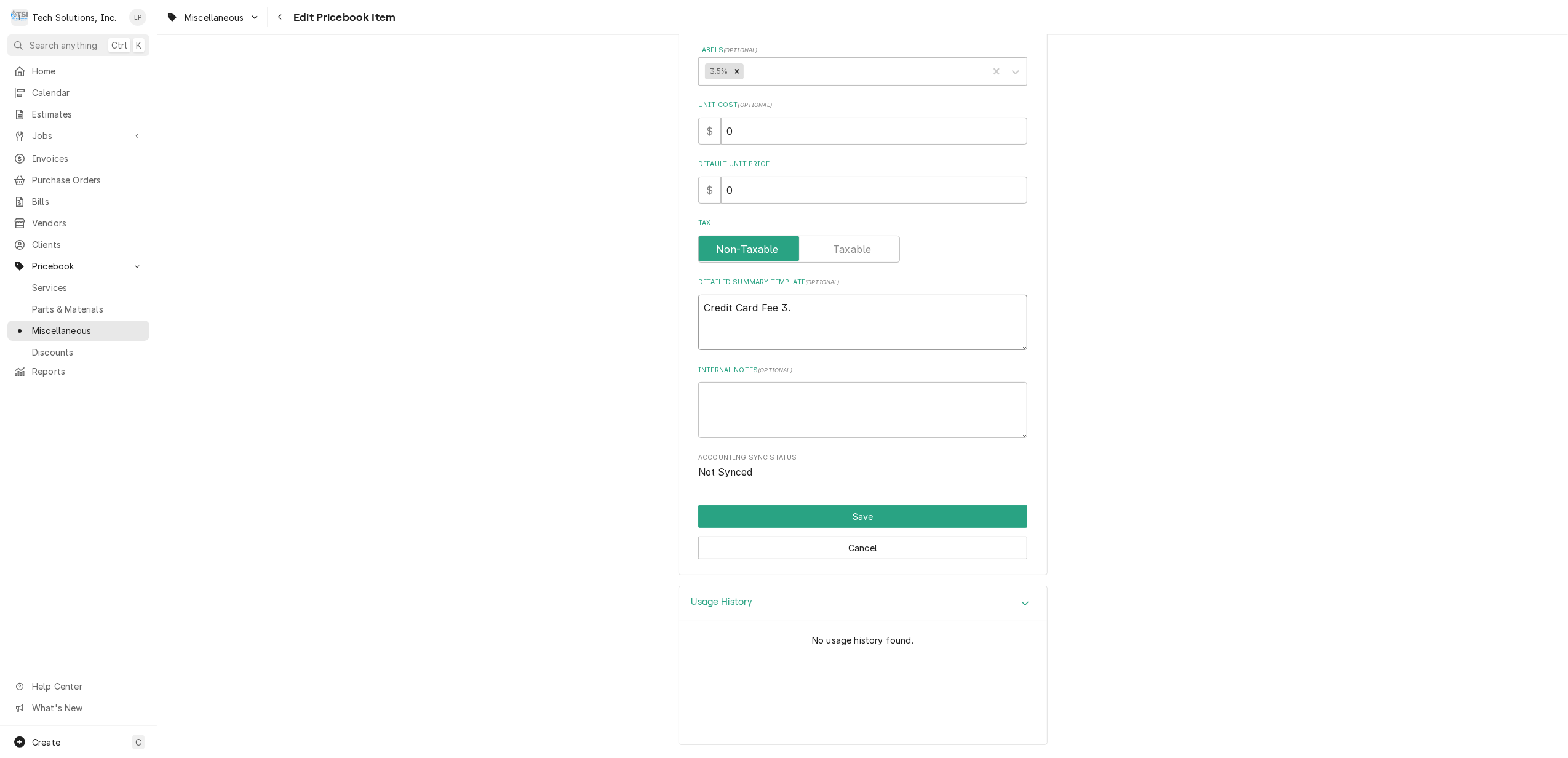
type textarea "x"
type textarea "Credit Card Fee 3"
type textarea "x"
type textarea "Credit Card Fee"
type textarea "x"
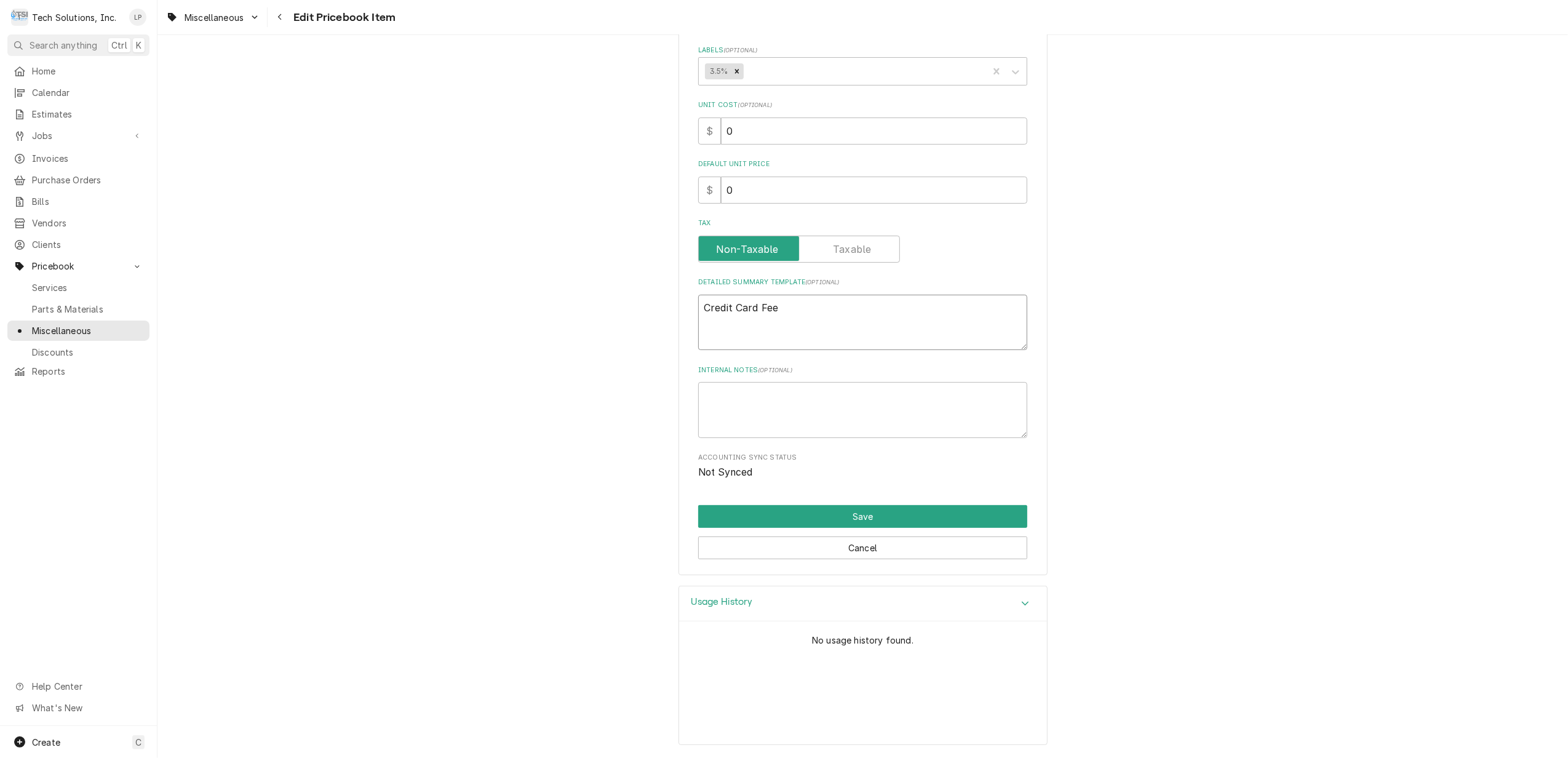
type textarea "Credit Card Fee"
type textarea "x"
type textarea "Credit Card Fe"
type textarea "x"
type textarea "Credit Card F"
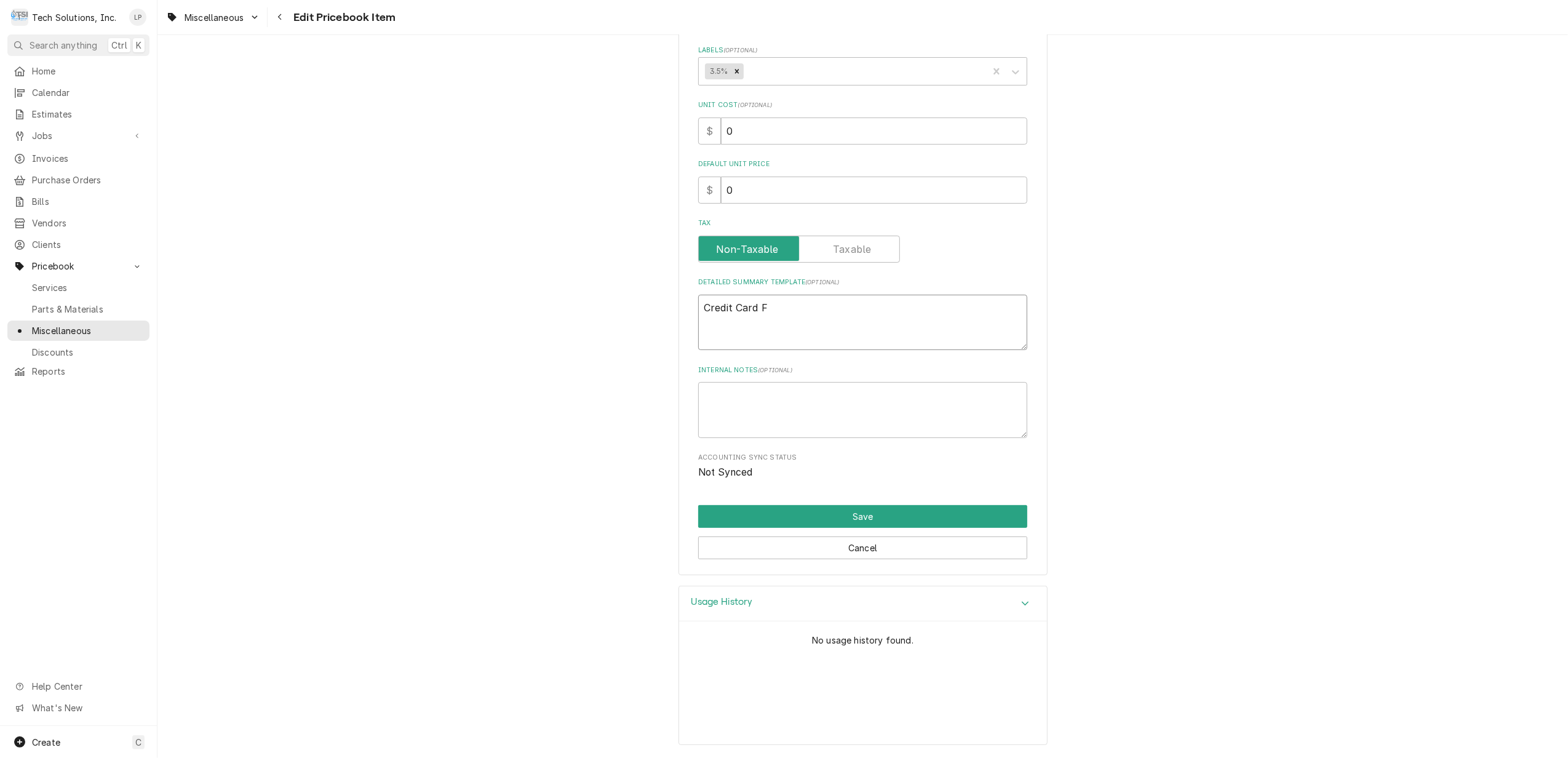
type textarea "x"
type textarea "Credit Card"
type textarea "x"
type textarea "Credit Card"
type textarea "x"
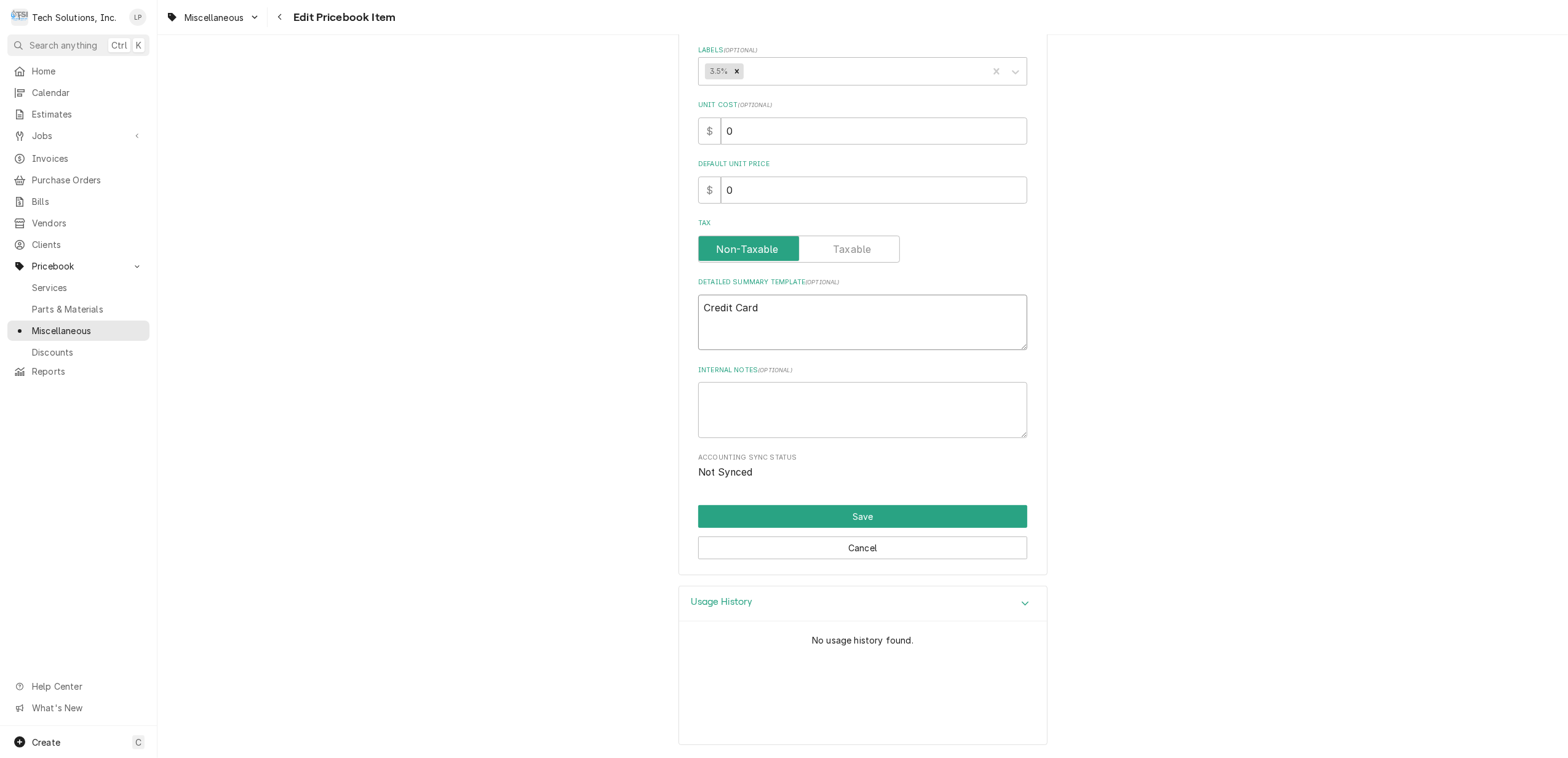
type textarea "Credit Car"
type textarea "x"
type textarea "Credit Ca"
type textarea "x"
type textarea "Credit C"
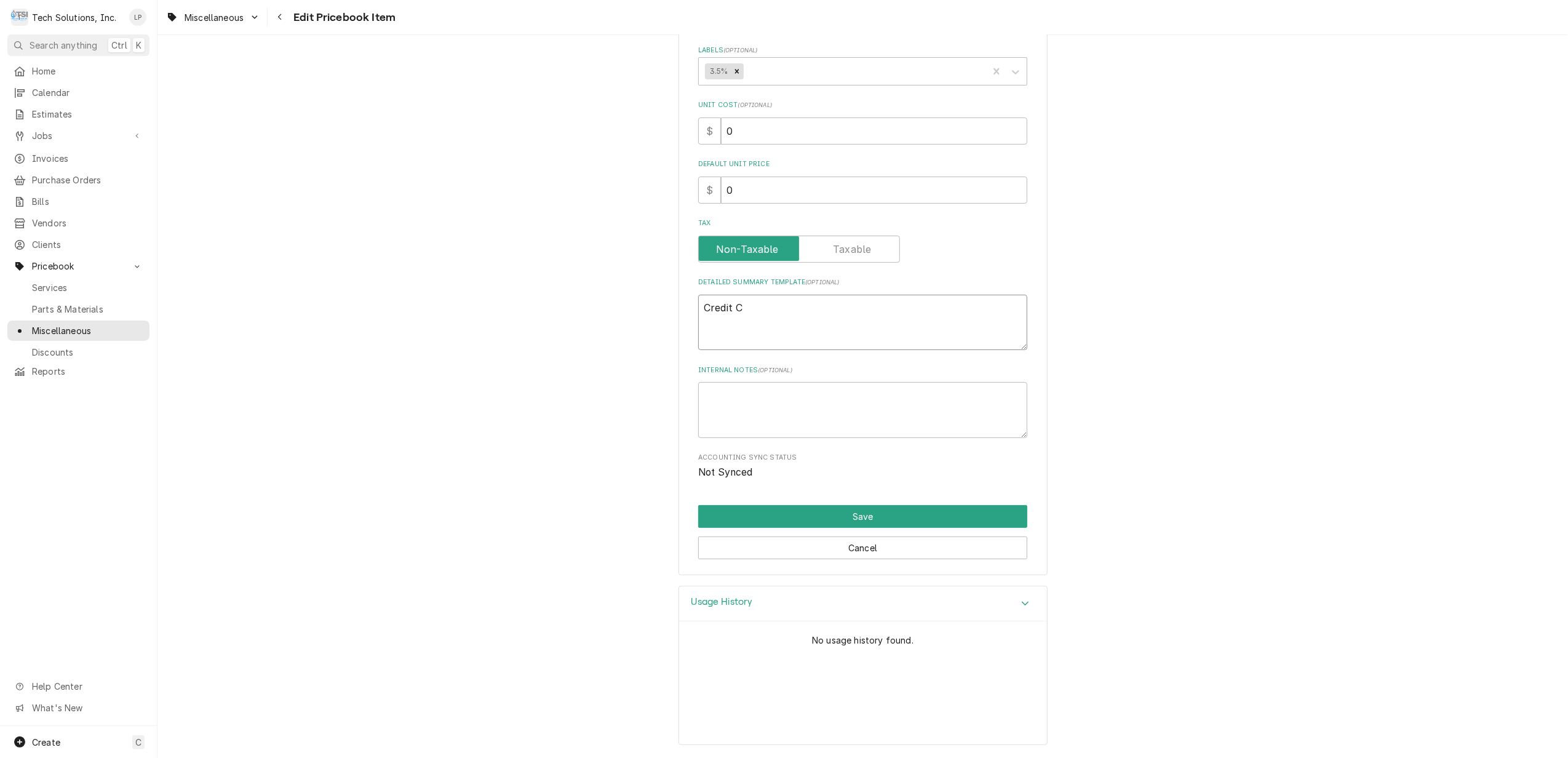
type textarea "x"
type textarea "Credit"
type textarea "x"
type textarea "Credi"
type textarea "x"
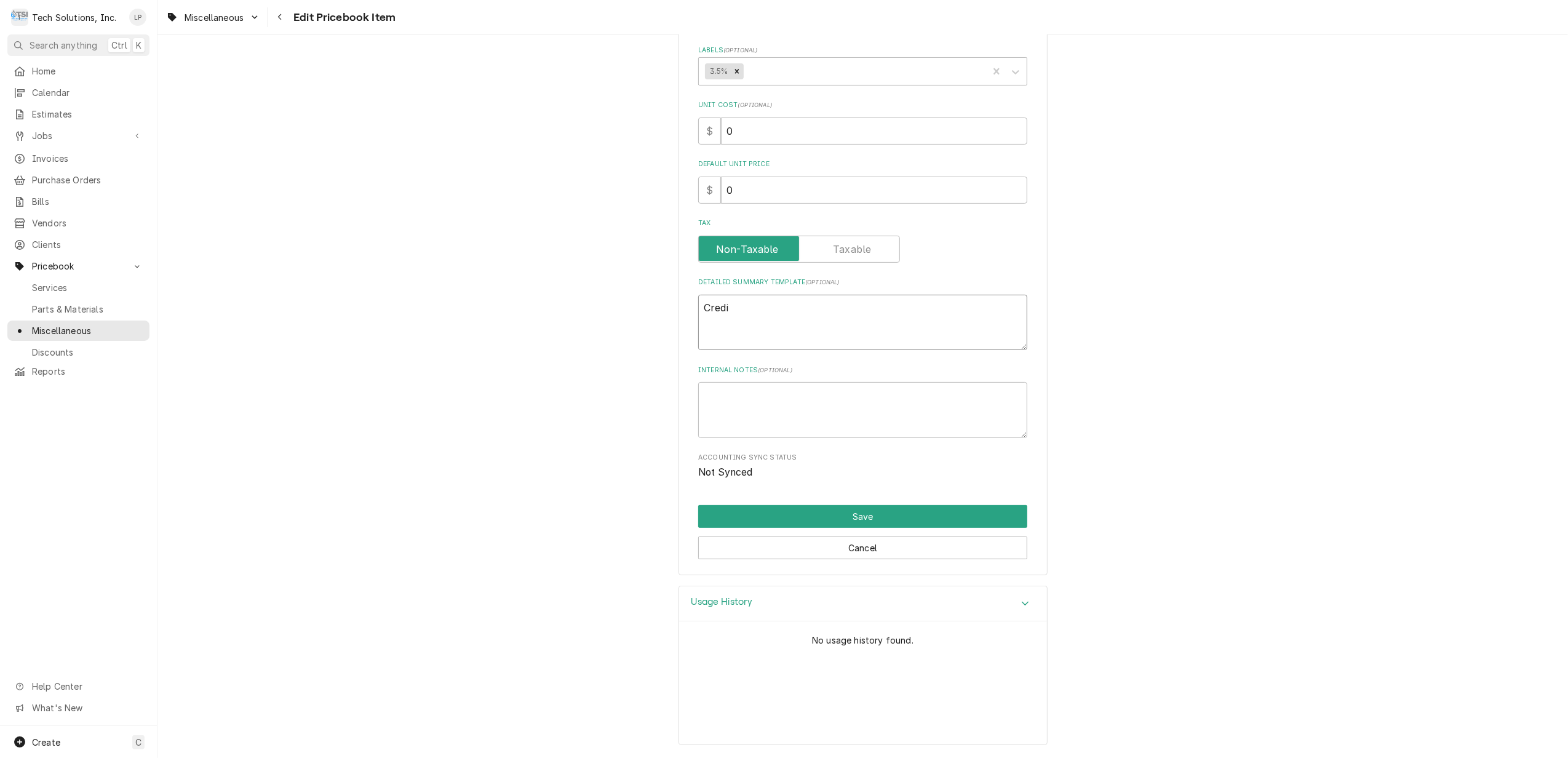
type textarea "Cred"
type textarea "x"
type textarea "Cre"
type textarea "x"
type textarea "Cr"
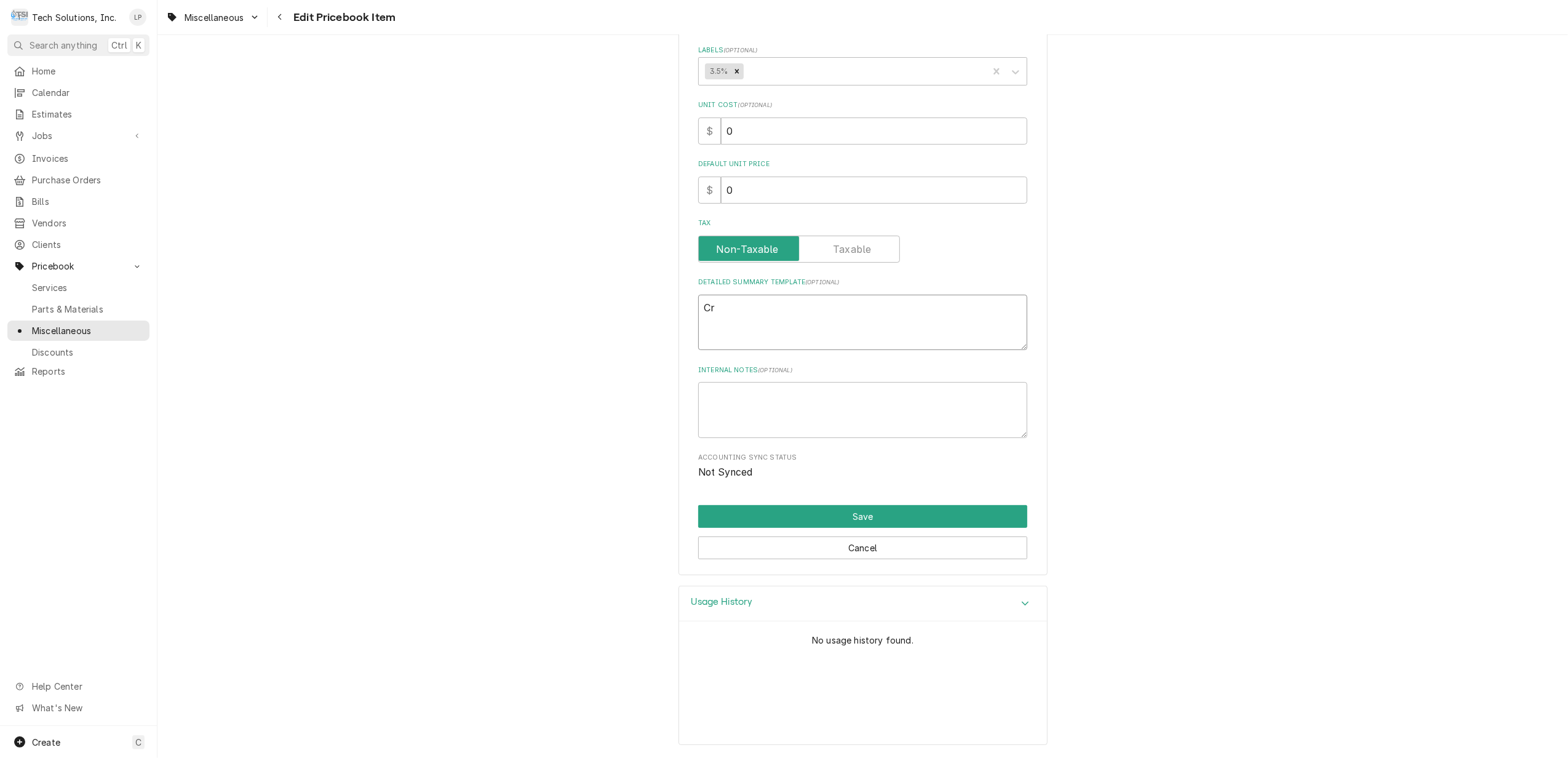
type textarea "x"
type textarea "C"
type textarea "x"
click at [952, 232] on div "Tax" at bounding box center [863, 240] width 329 height 44
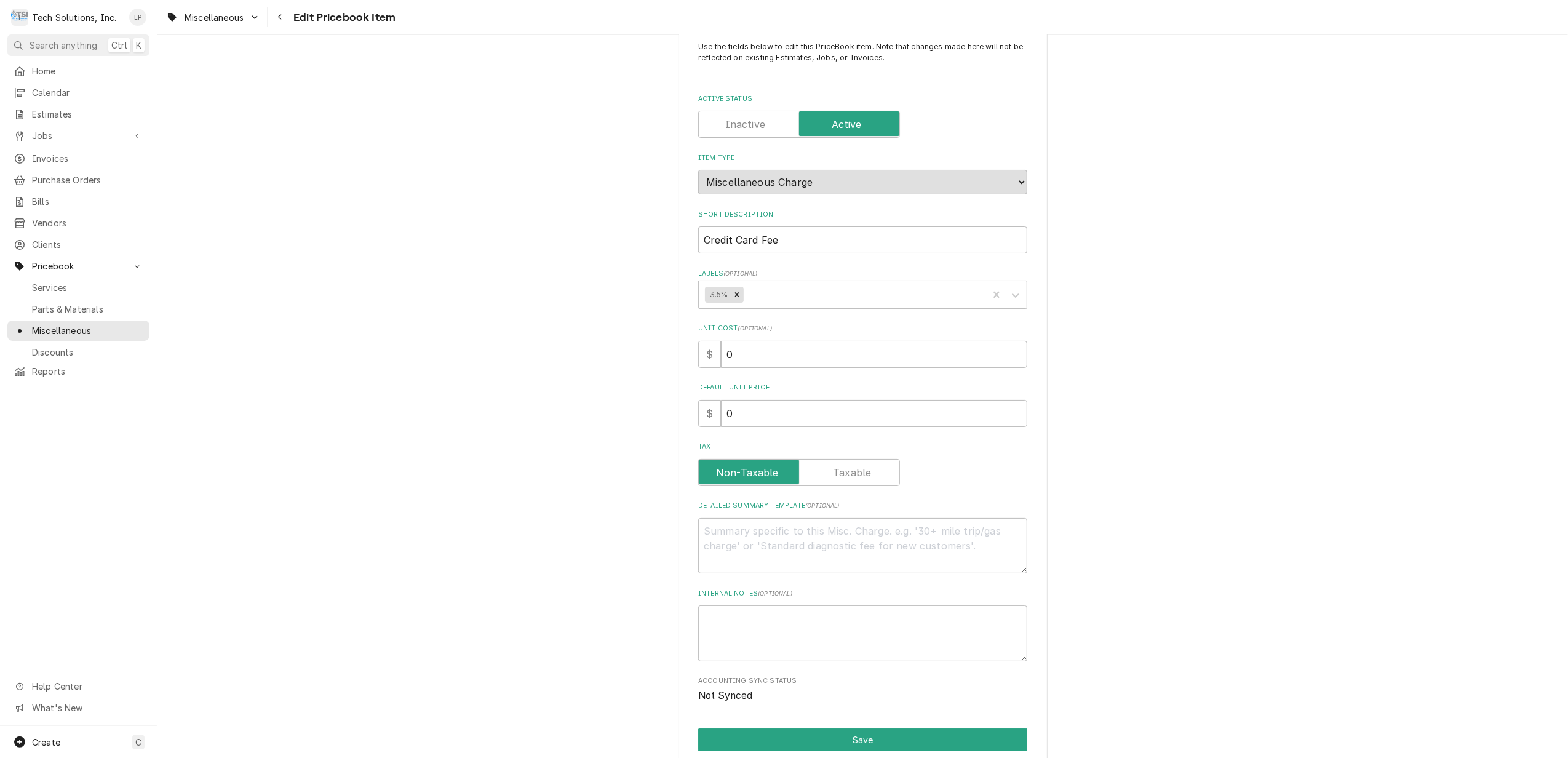
scroll to position [12, 0]
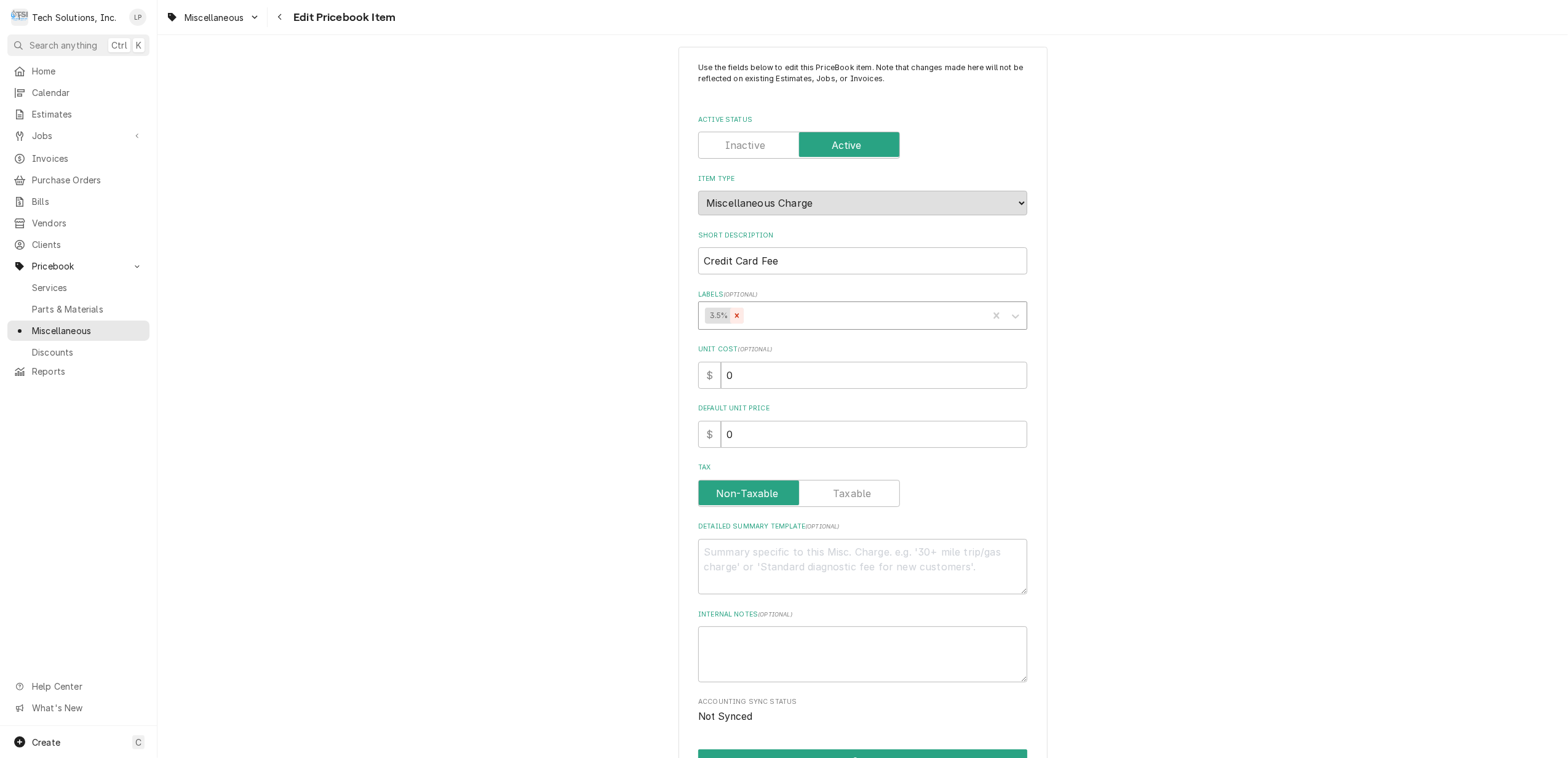
click at [735, 316] on icon "Remove 3.5%" at bounding box center [737, 315] width 4 height 4
type textarea "x"
drag, startPoint x: 758, startPoint y: 138, endPoint x: 775, endPoint y: 145, distance: 18.4
click at [758, 139] on label "Active Status" at bounding box center [799, 145] width 202 height 27
click at [758, 139] on input "Active Status" at bounding box center [799, 145] width 191 height 27
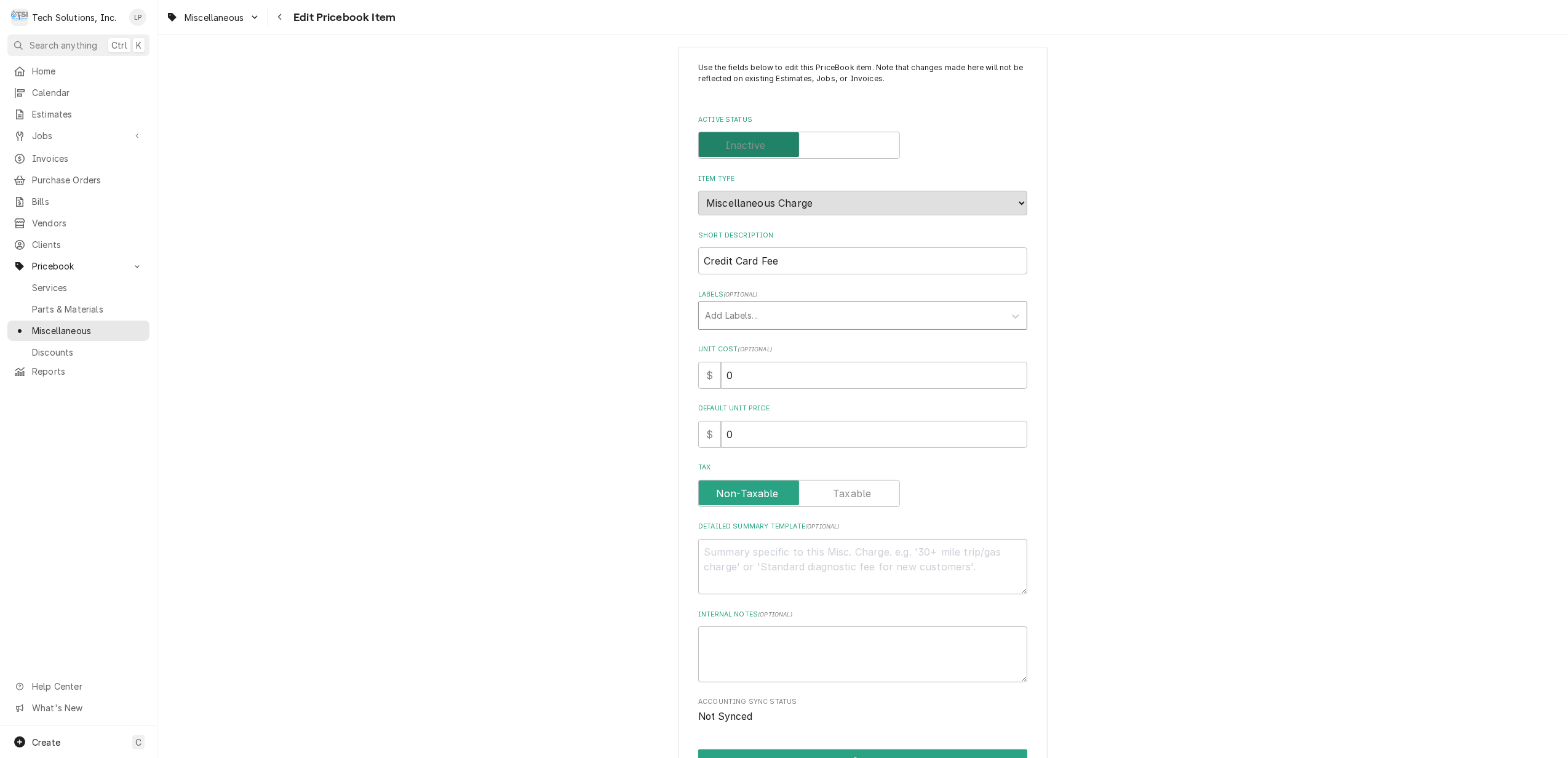
checkbox input "false"
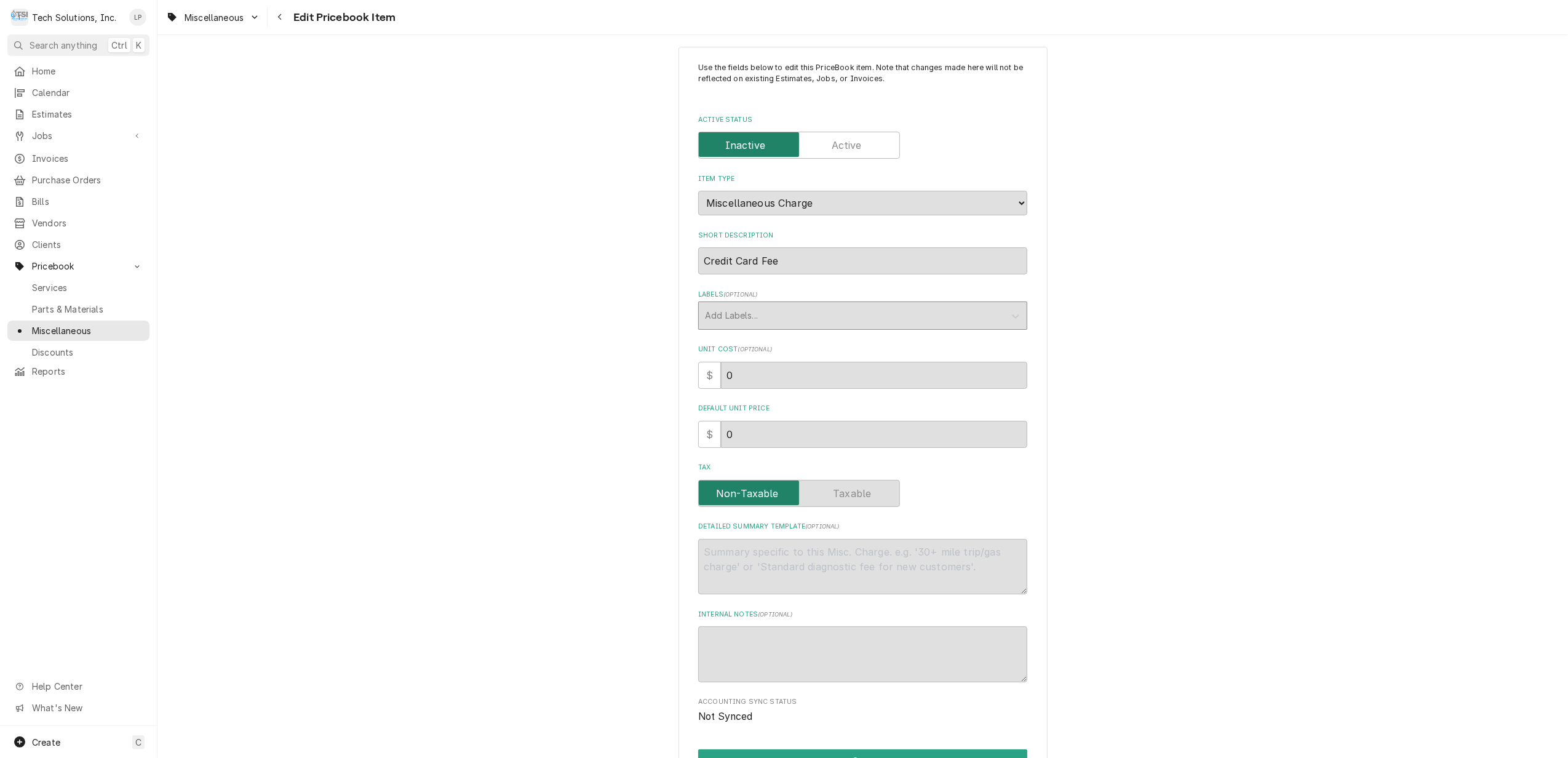
scroll to position [258, 0]
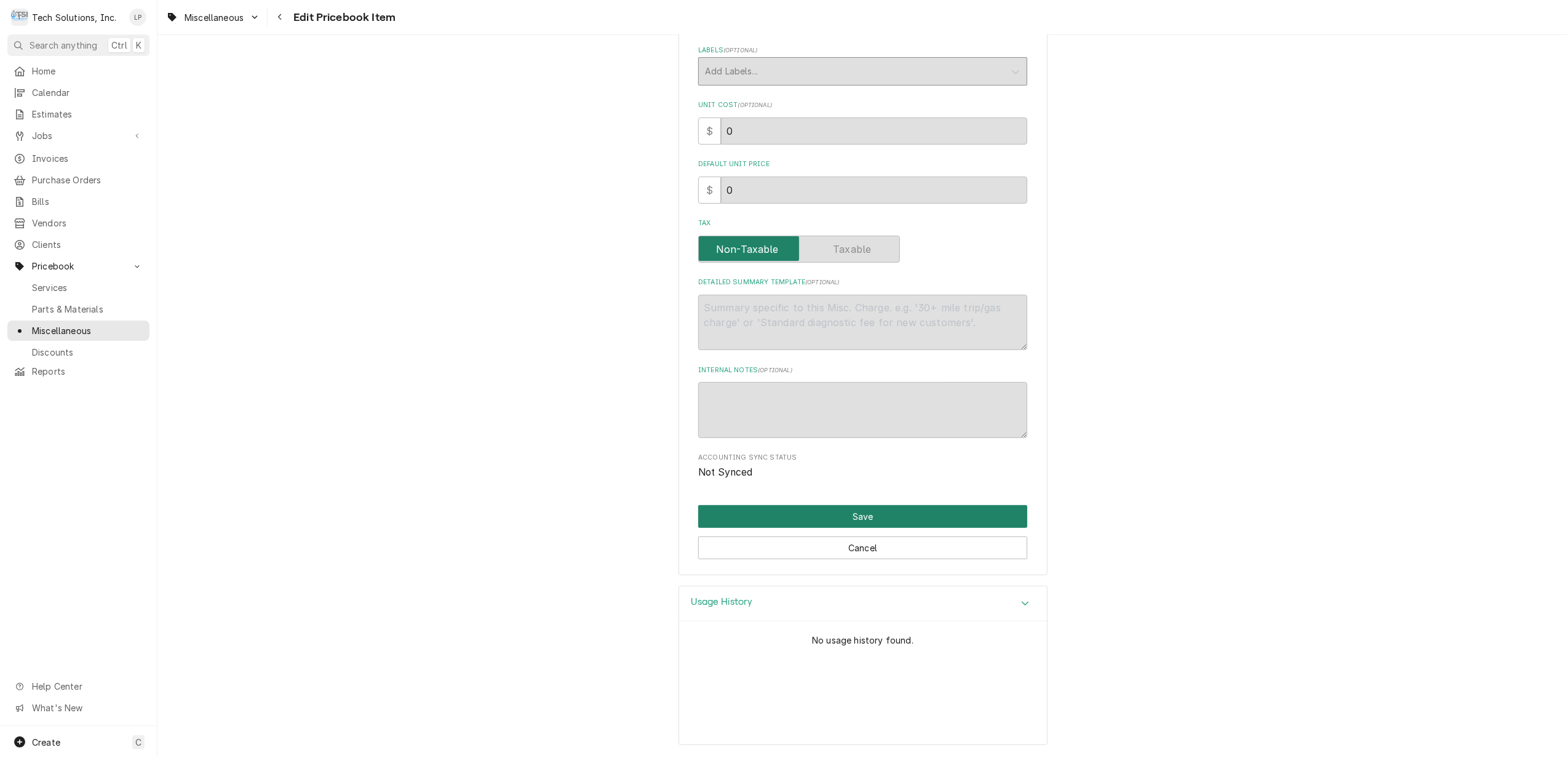
click at [864, 515] on button "Save" at bounding box center [863, 516] width 329 height 23
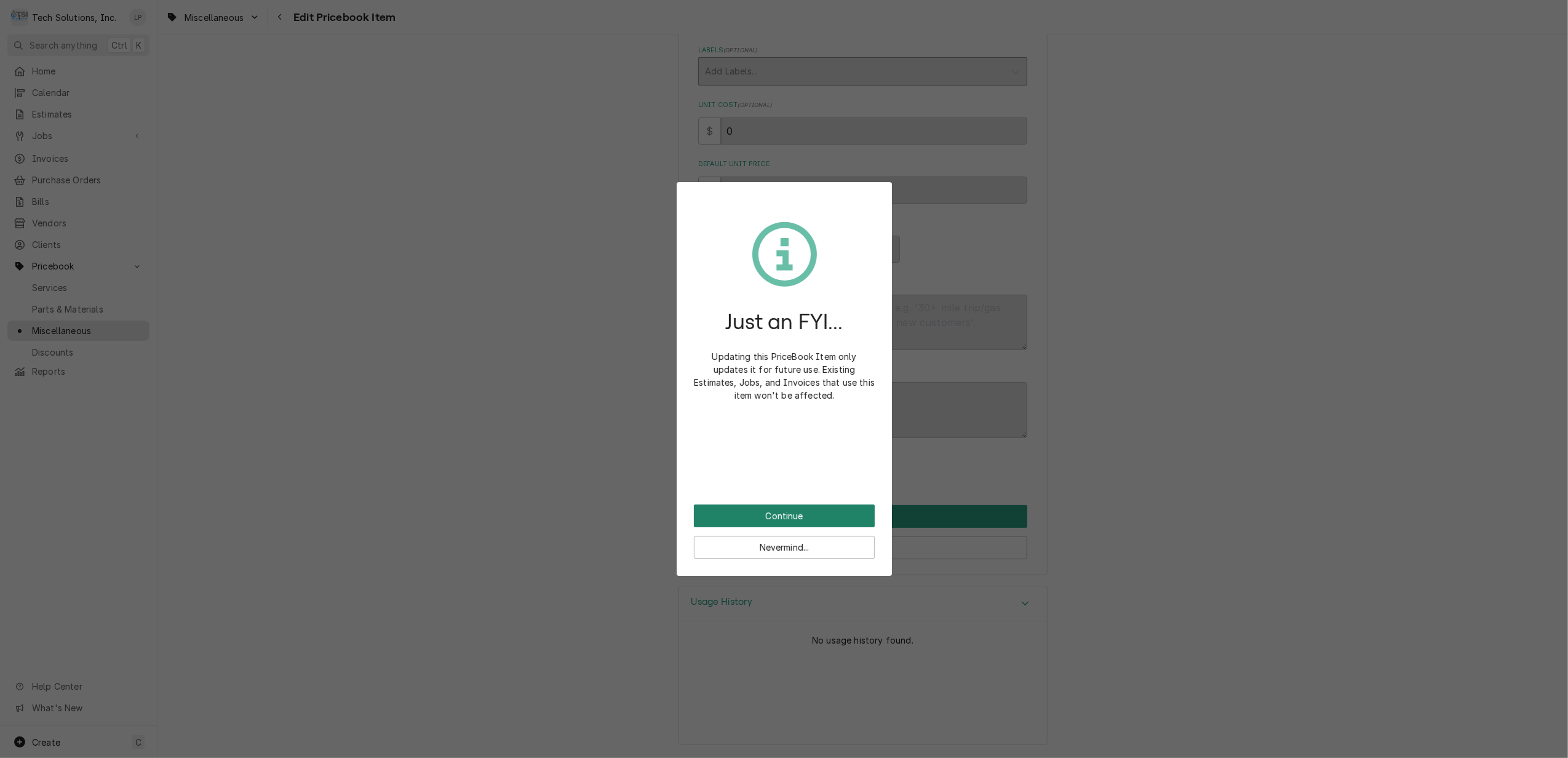
click at [825, 511] on button "Continue" at bounding box center [784, 516] width 181 height 23
type textarea "x"
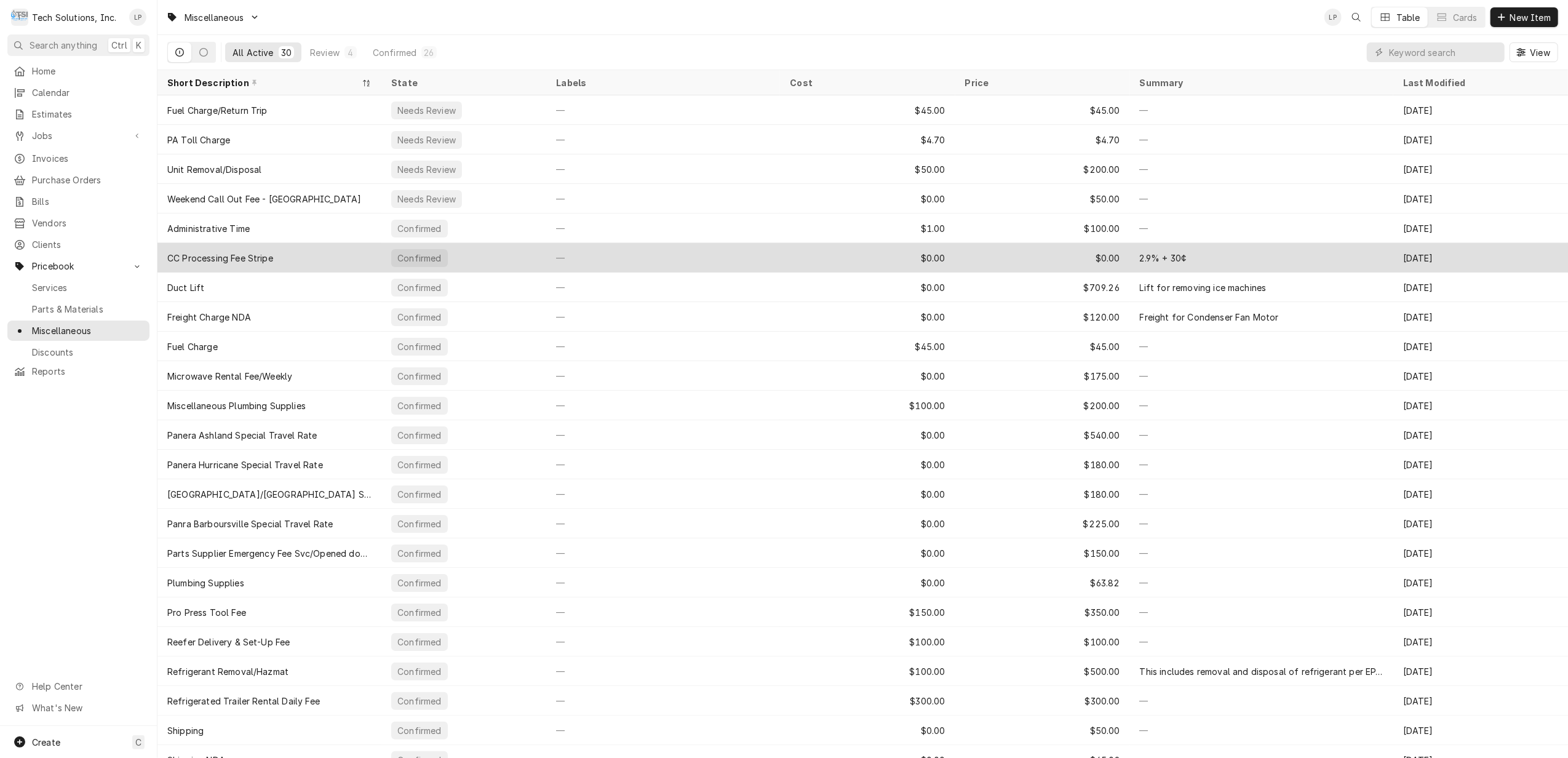
click at [704, 256] on div "—" at bounding box center [663, 257] width 234 height 29
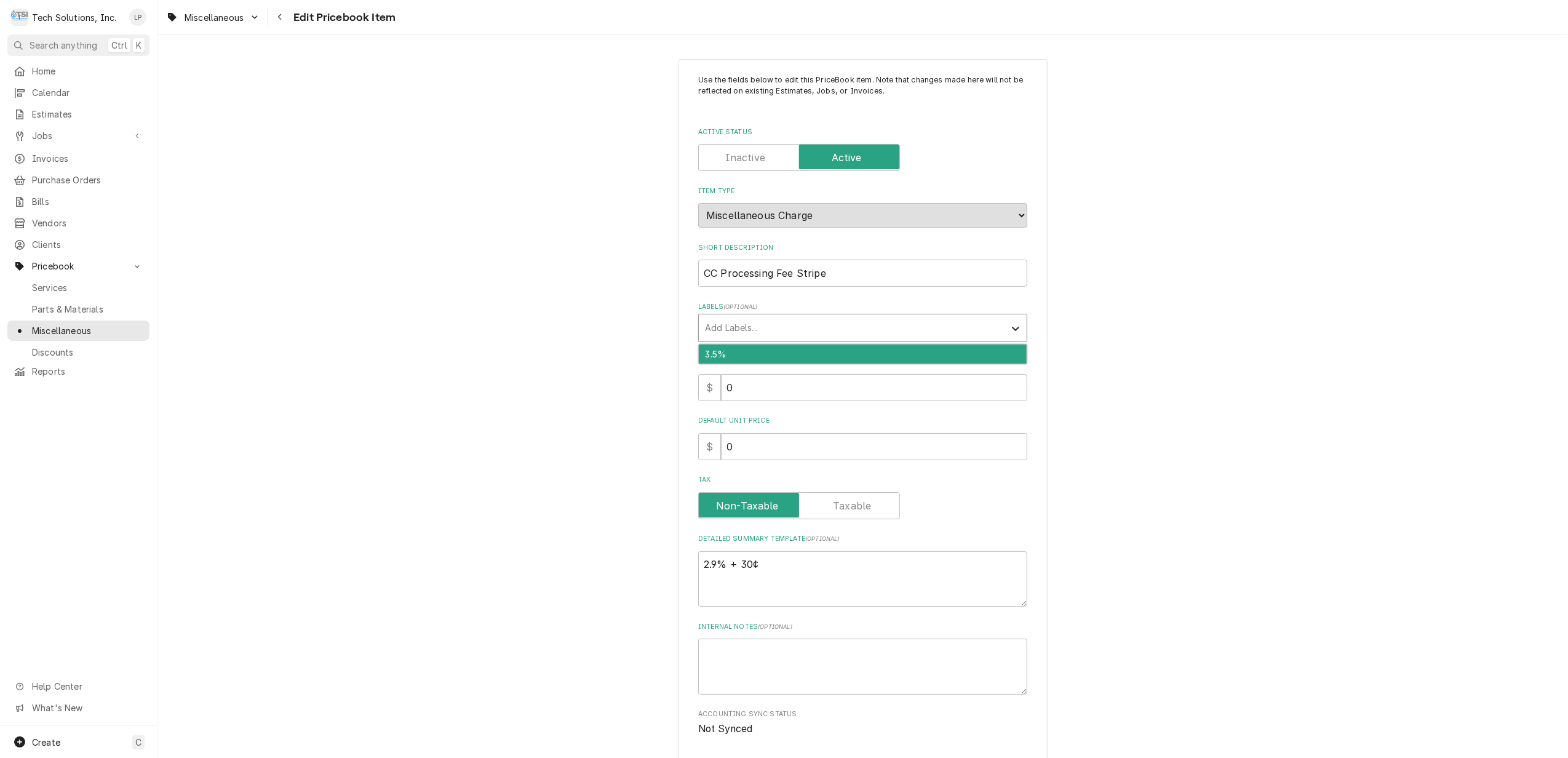
click at [1009, 329] on icon "Labels" at bounding box center [1015, 328] width 12 height 12
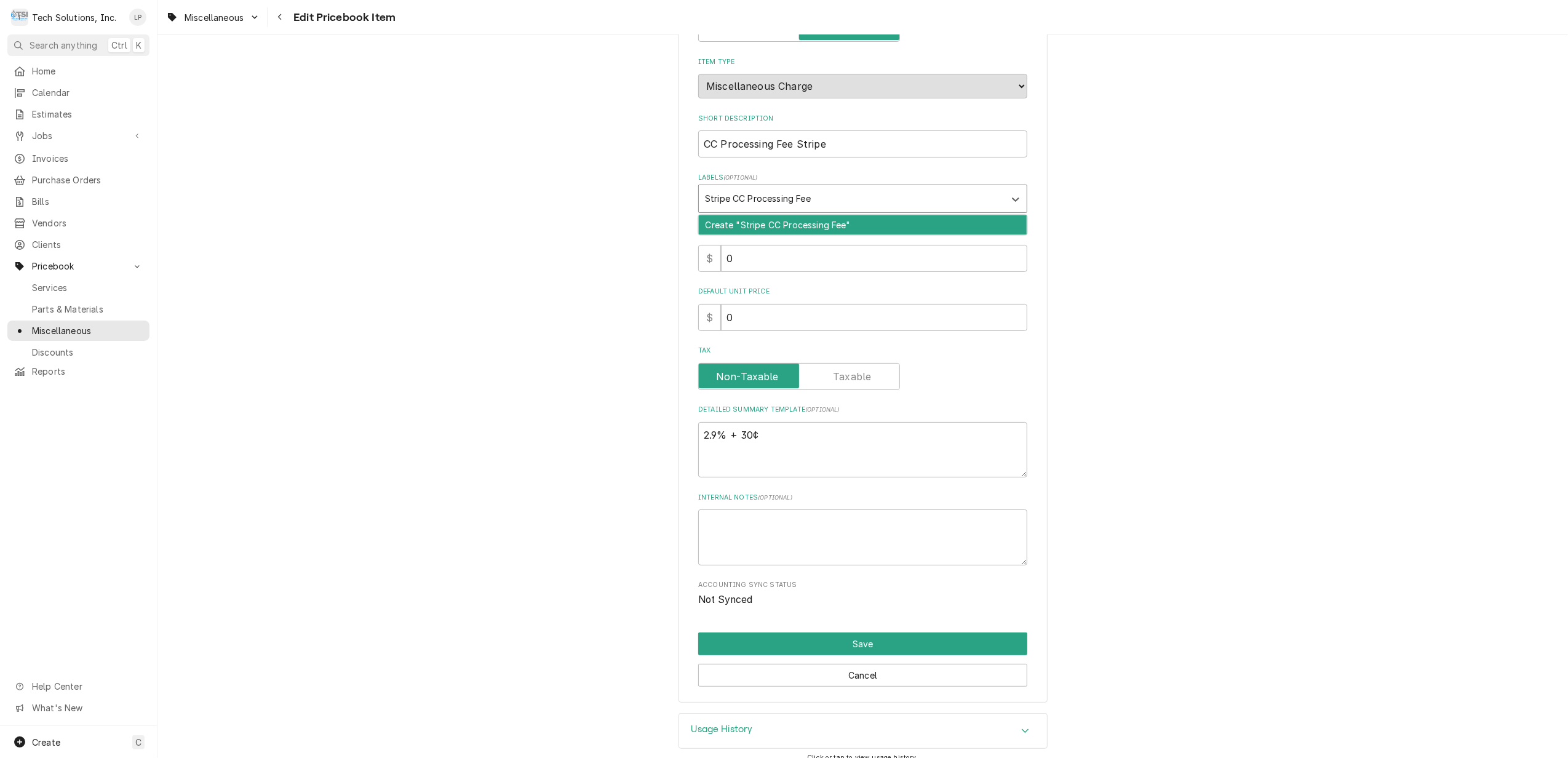
scroll to position [144, 0]
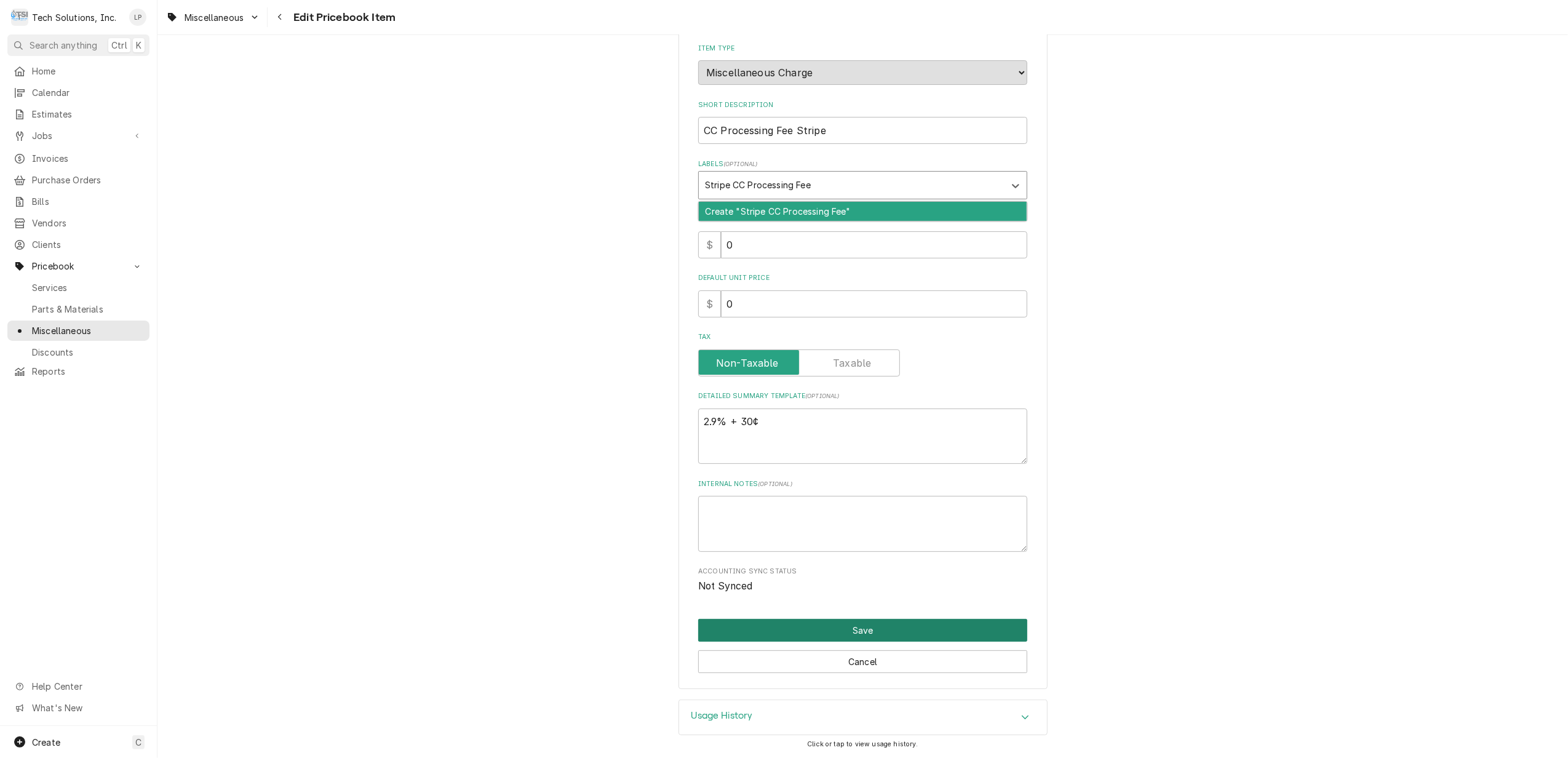
type input "Stripe CC Processing Fee"
click at [859, 626] on button "Save" at bounding box center [863, 631] width 329 height 23
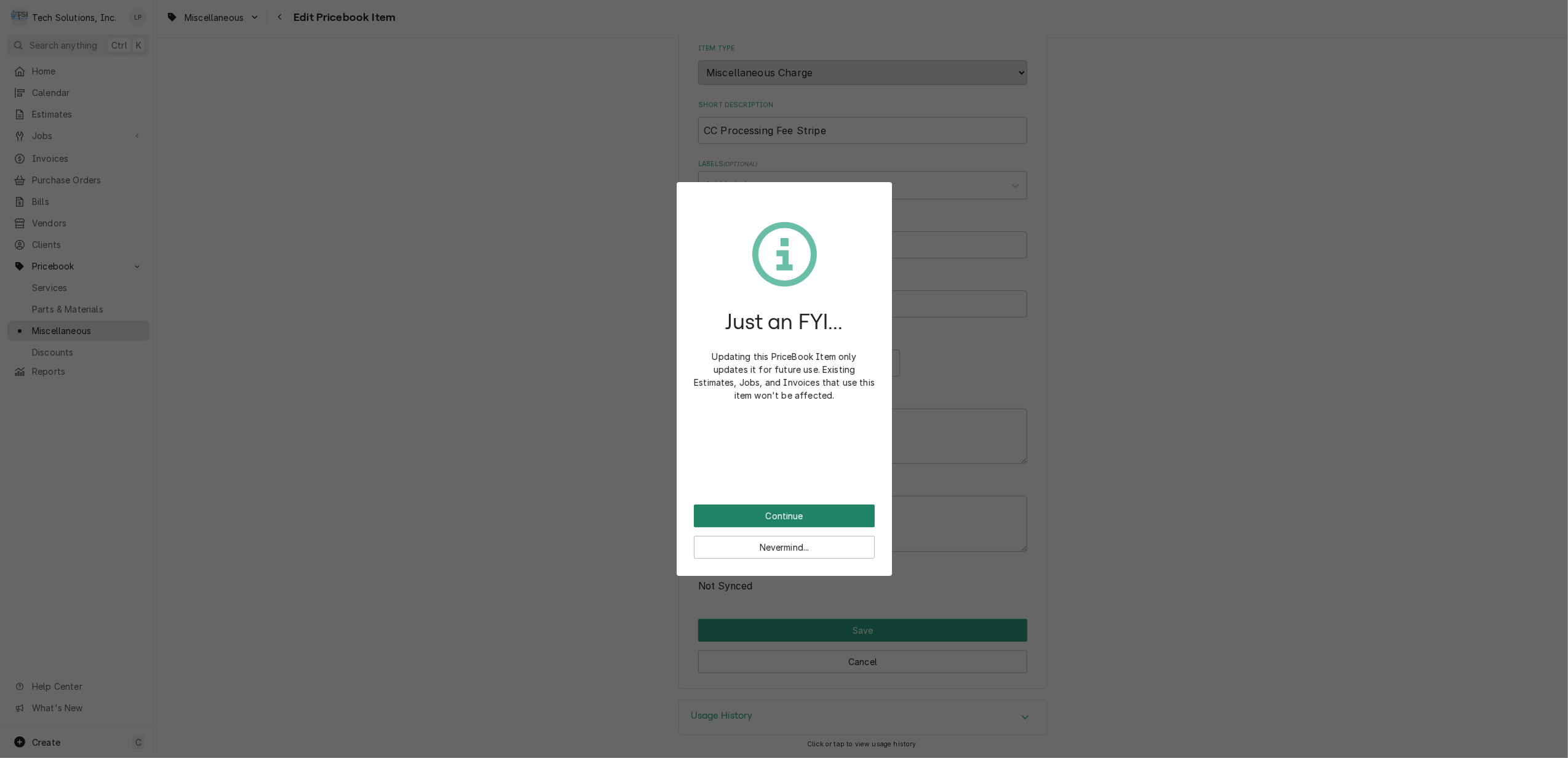
click at [792, 513] on button "Continue" at bounding box center [784, 516] width 181 height 23
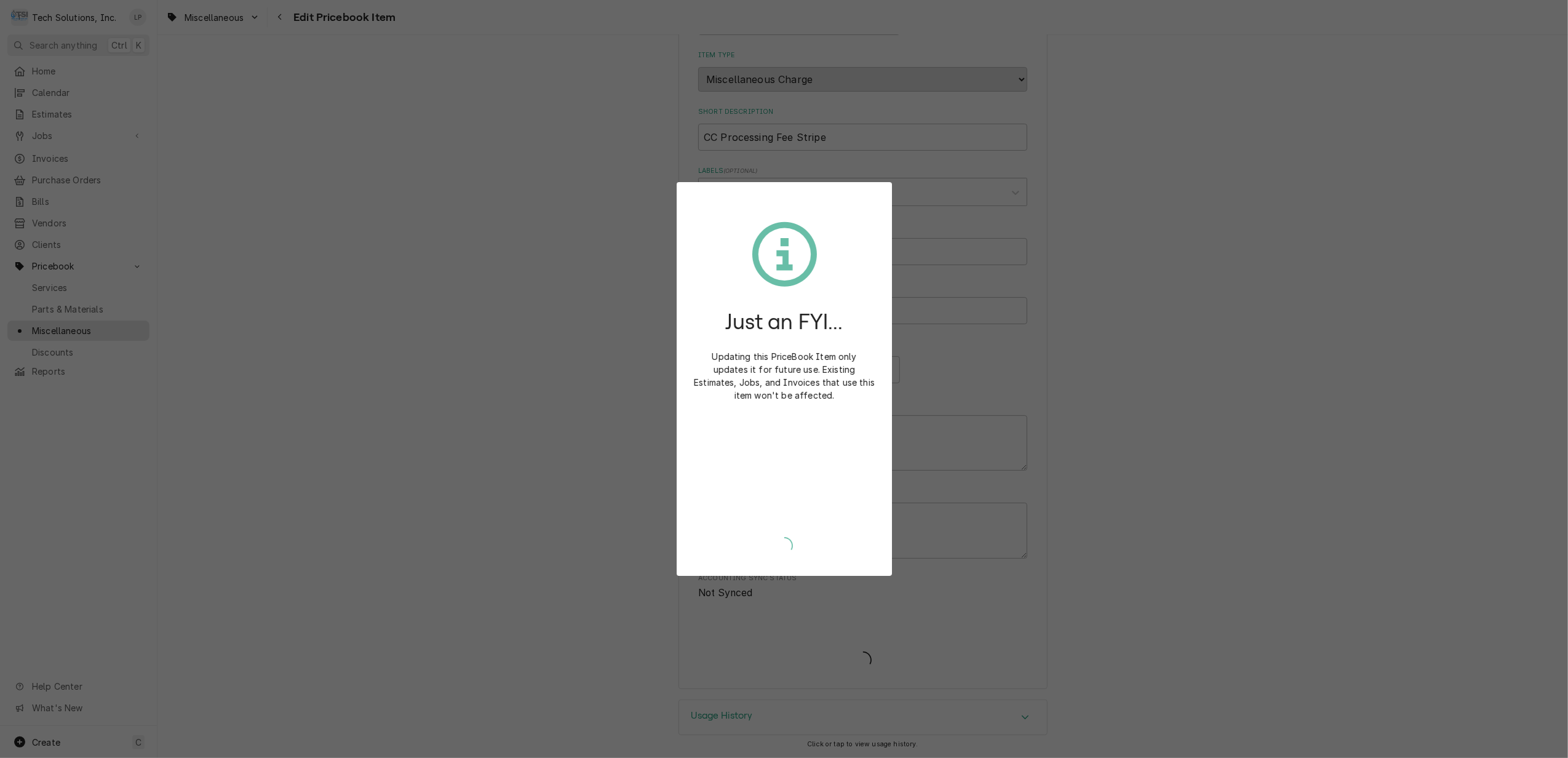
scroll to position [136, 0]
type textarea "x"
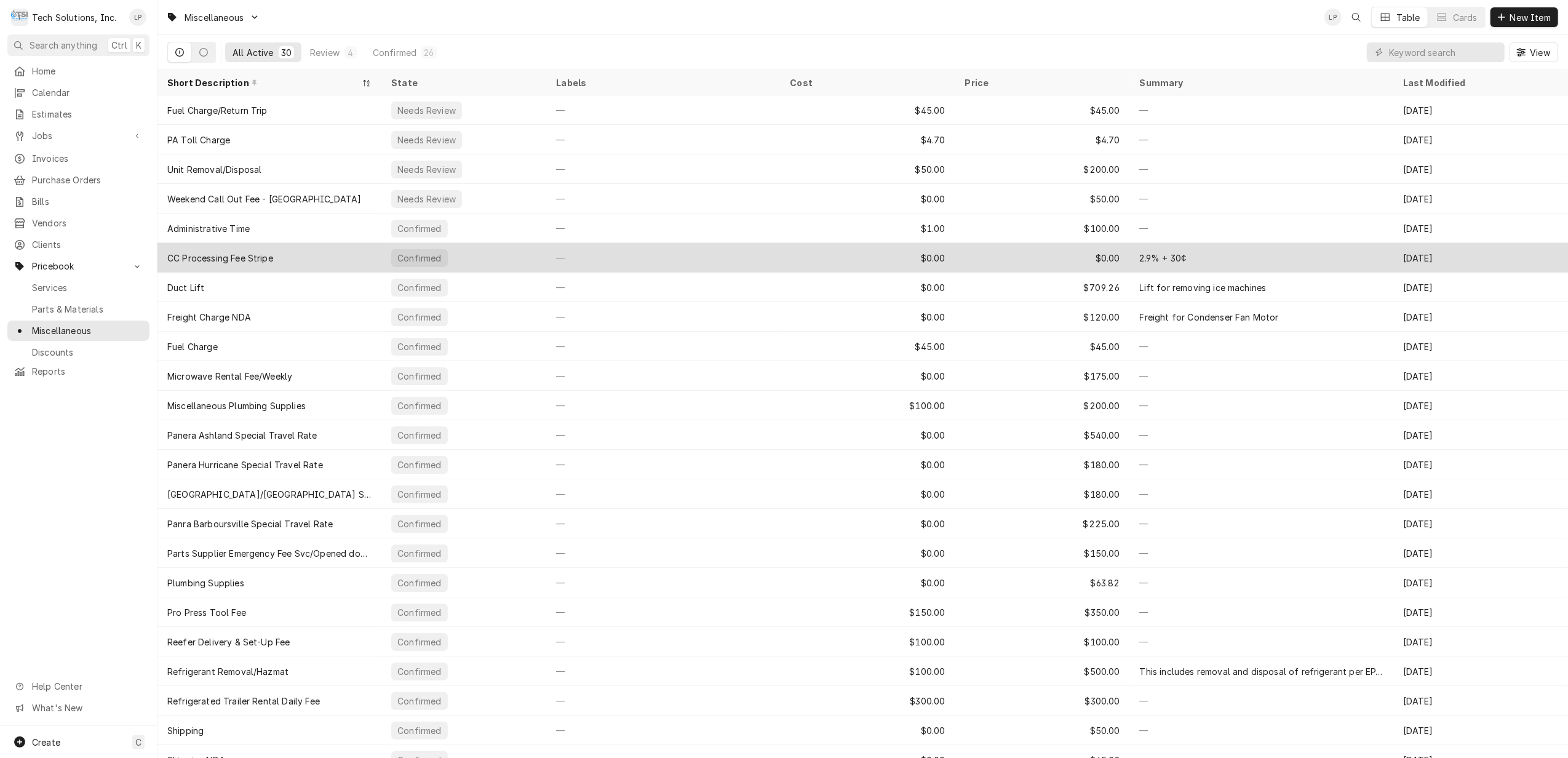
click at [743, 256] on div "—" at bounding box center [663, 257] width 234 height 29
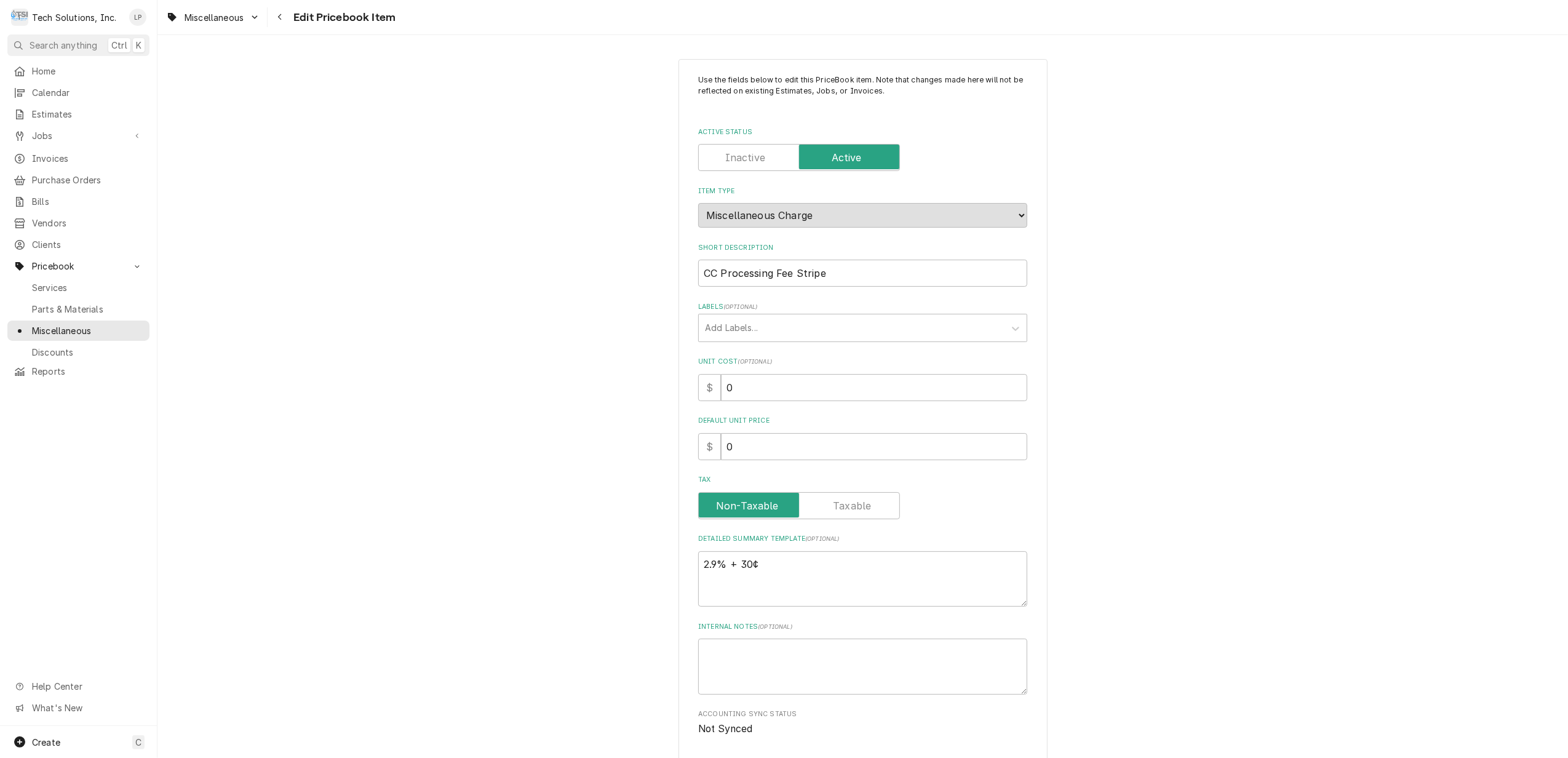
scroll to position [82, 0]
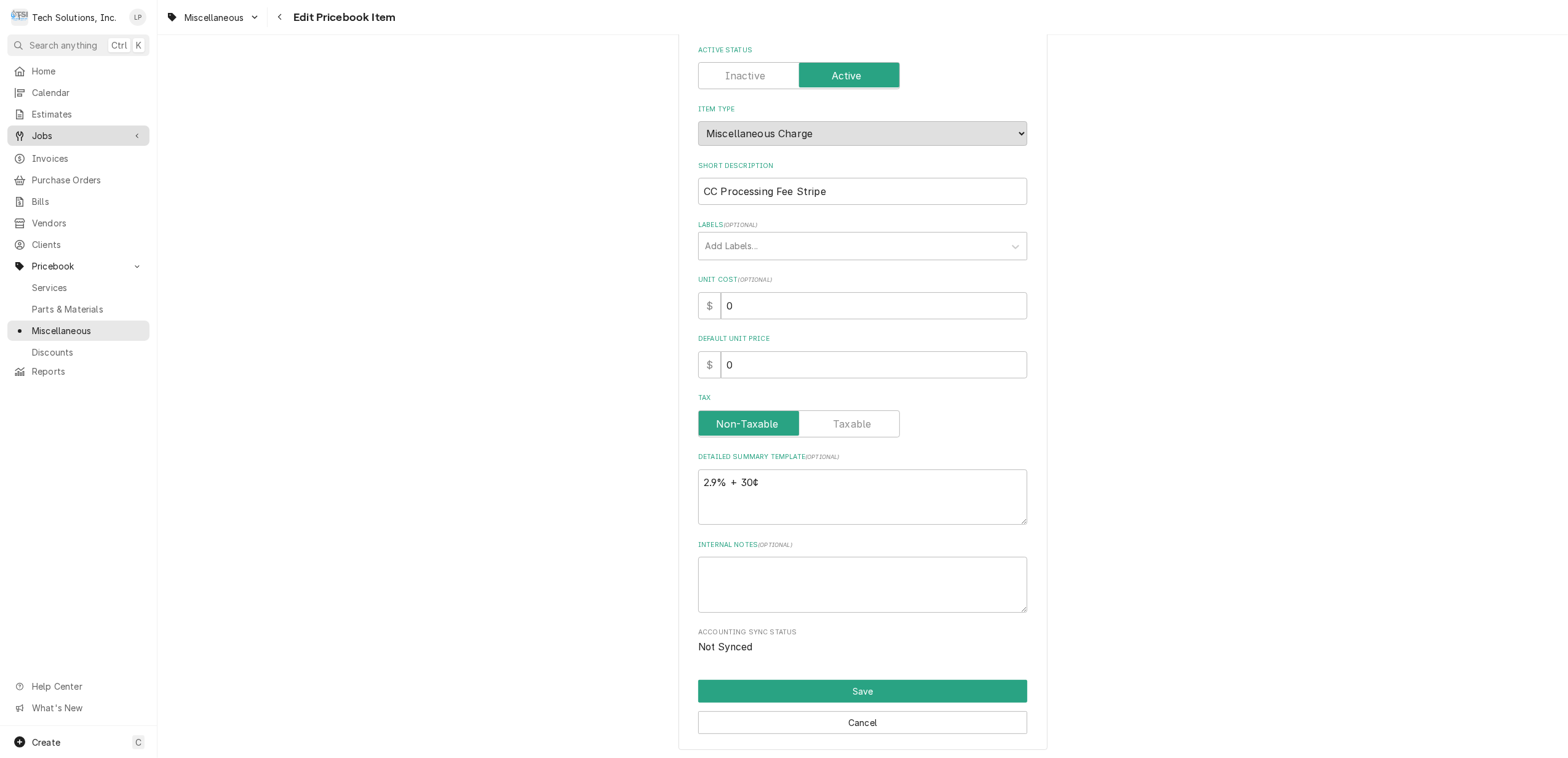
click at [45, 136] on span "Jobs" at bounding box center [78, 136] width 93 height 13
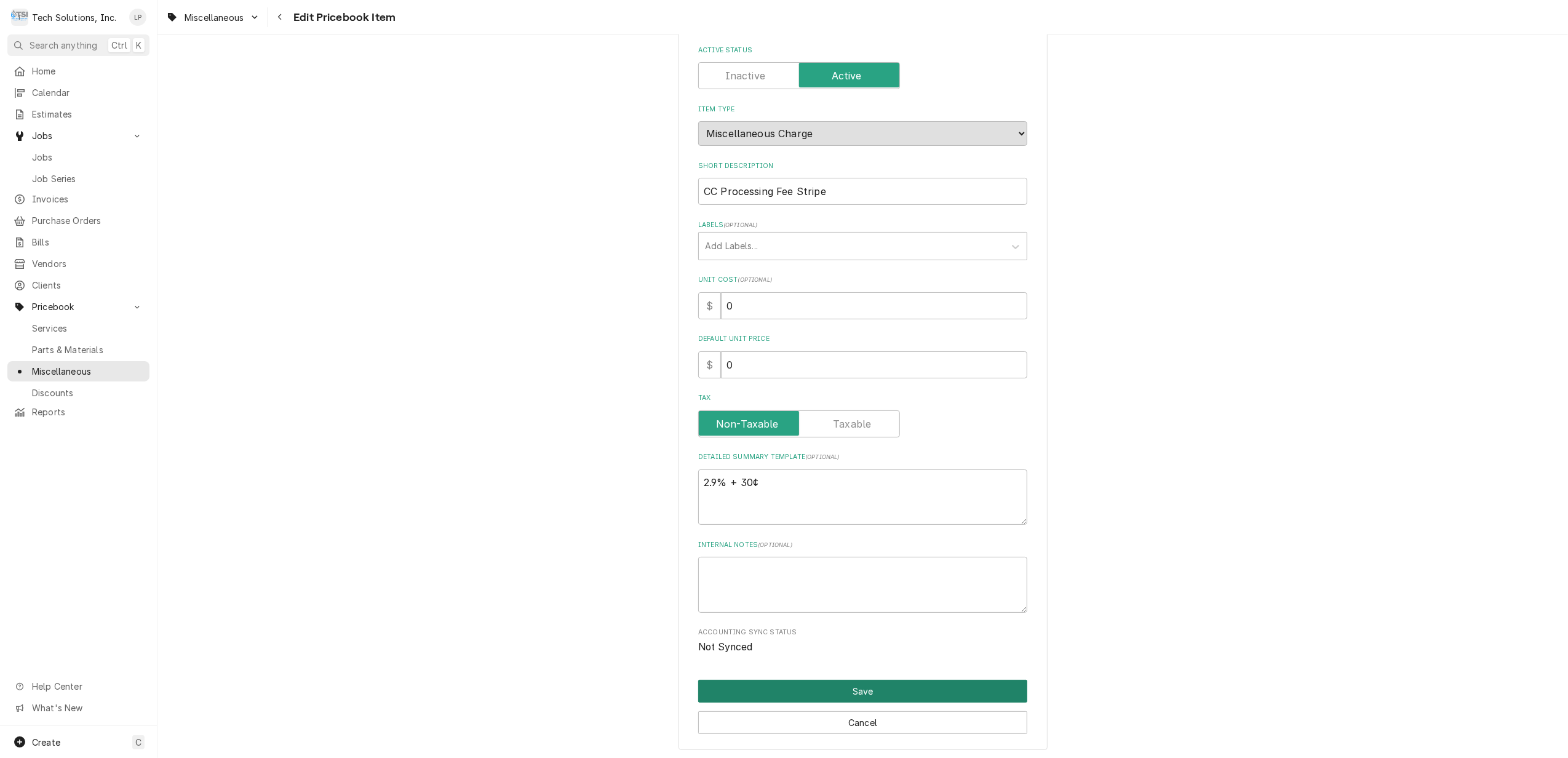
click at [837, 688] on button "Save" at bounding box center [863, 691] width 329 height 23
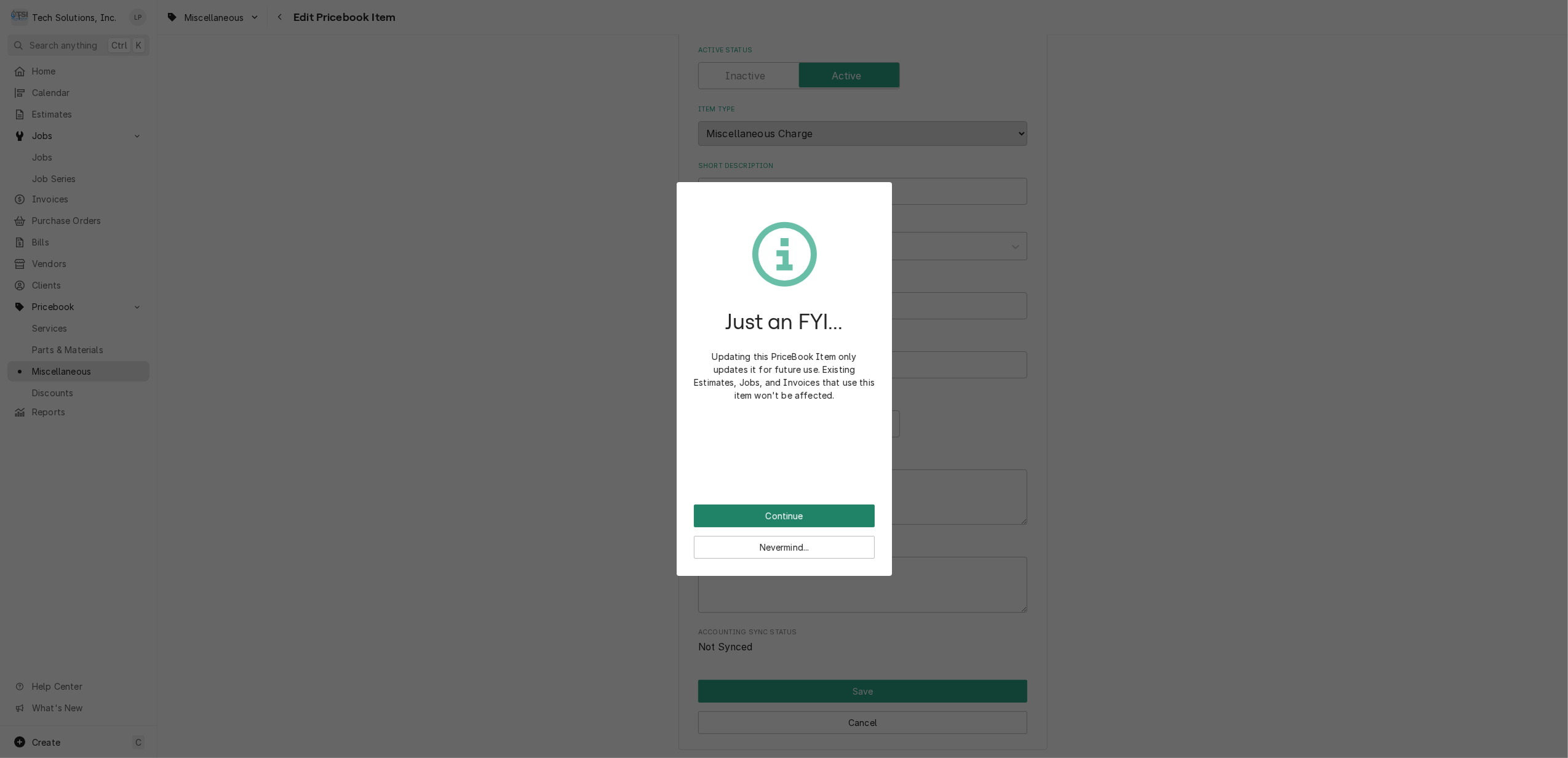
click at [786, 511] on button "Continue" at bounding box center [784, 516] width 181 height 23
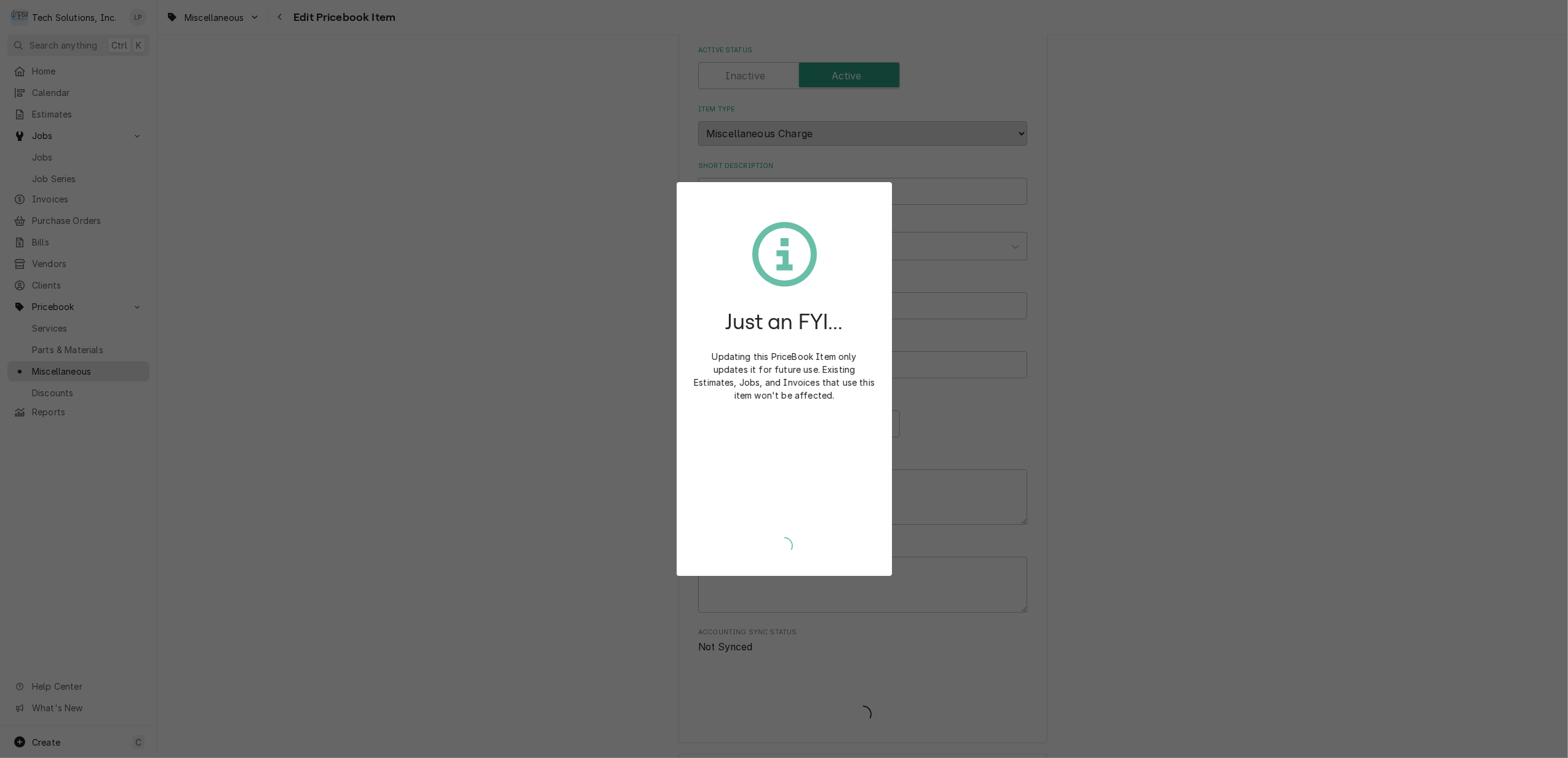
type textarea "x"
